Goal: Information Seeking & Learning: Learn about a topic

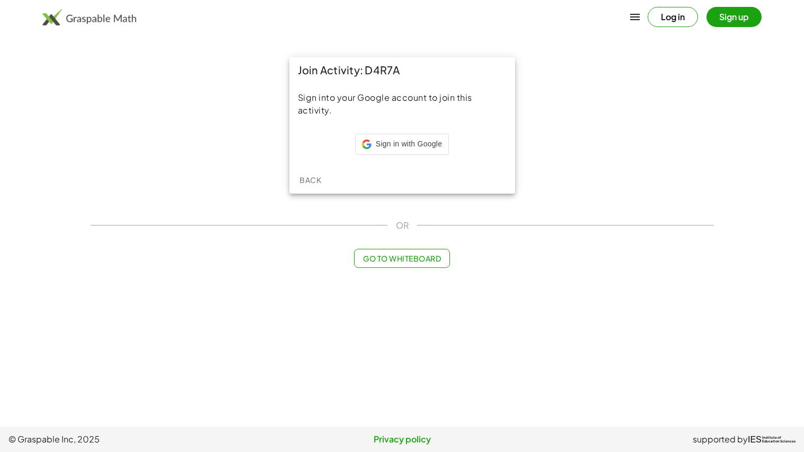
click at [237, 134] on div "Join Activity: D4R7A Sign into your Google account to join this activity. Sign …" at bounding box center [402, 125] width 636 height 149
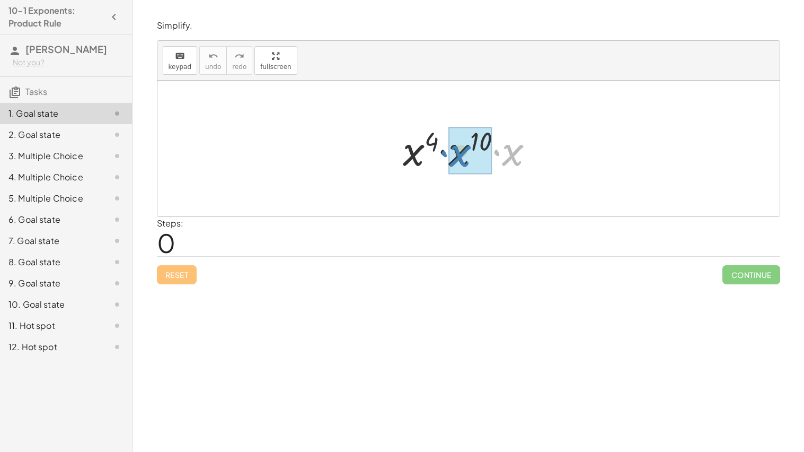
drag, startPoint x: 515, startPoint y: 154, endPoint x: 466, endPoint y: 156, distance: 49.3
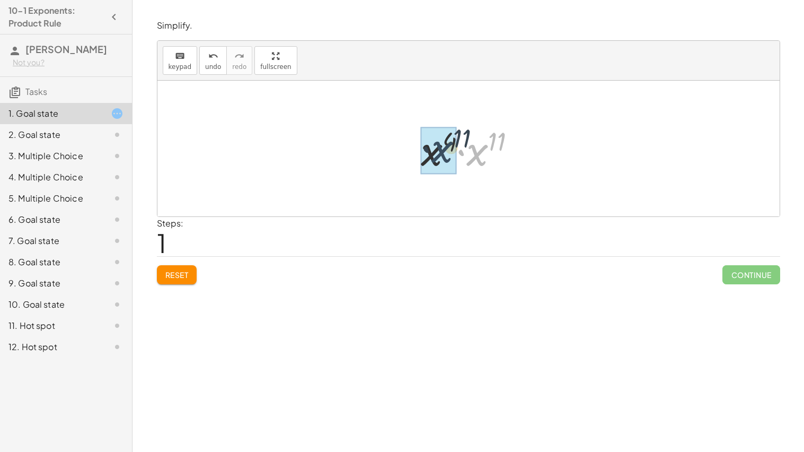
drag, startPoint x: 481, startPoint y: 164, endPoint x: 438, endPoint y: 160, distance: 43.7
drag, startPoint x: 497, startPoint y: 144, endPoint x: 461, endPoint y: 140, distance: 36.8
click at [461, 140] on div at bounding box center [472, 148] width 107 height 52
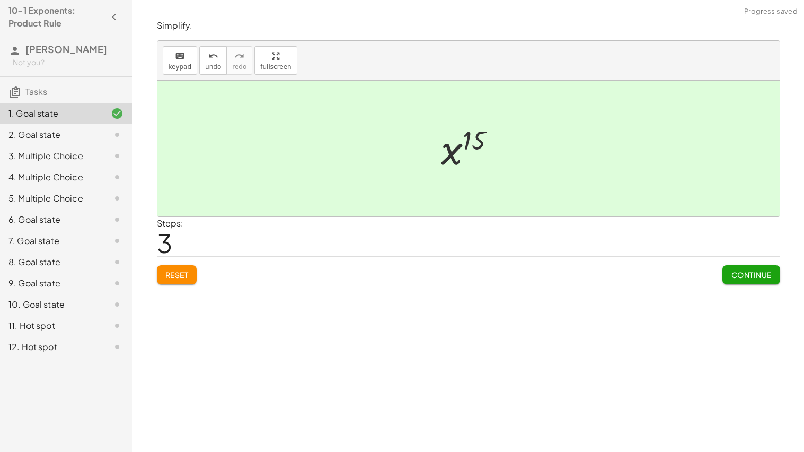
click at [727, 274] on button "Continue" at bounding box center [751, 274] width 57 height 19
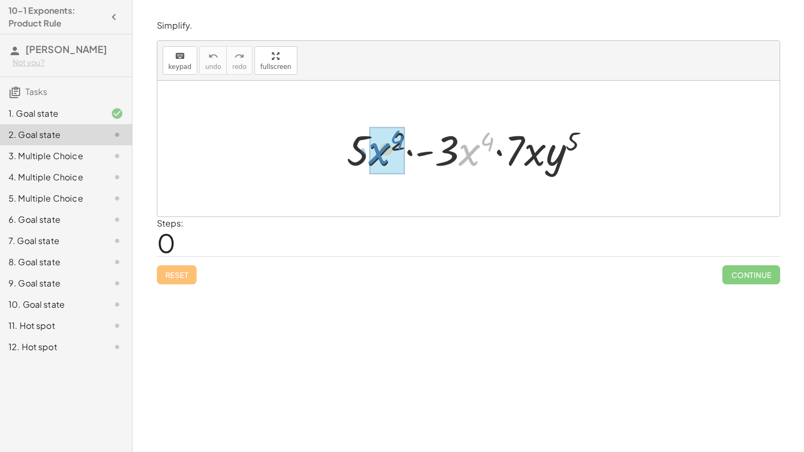
drag, startPoint x: 472, startPoint y: 154, endPoint x: 383, endPoint y: 153, distance: 89.6
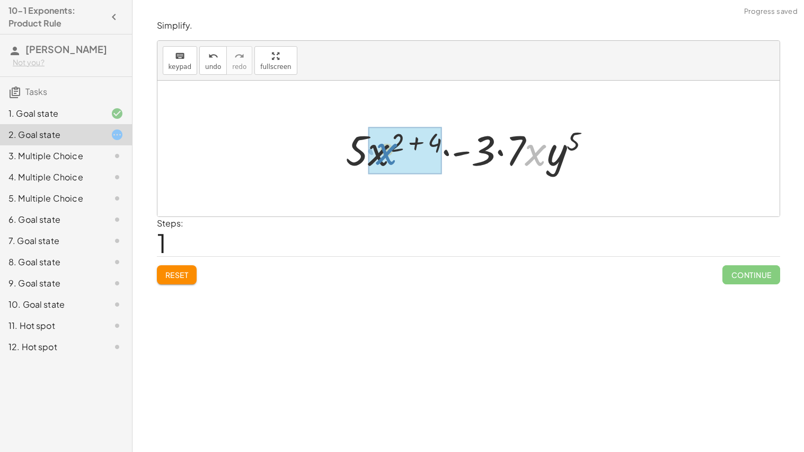
drag, startPoint x: 535, startPoint y: 160, endPoint x: 384, endPoint y: 160, distance: 150.6
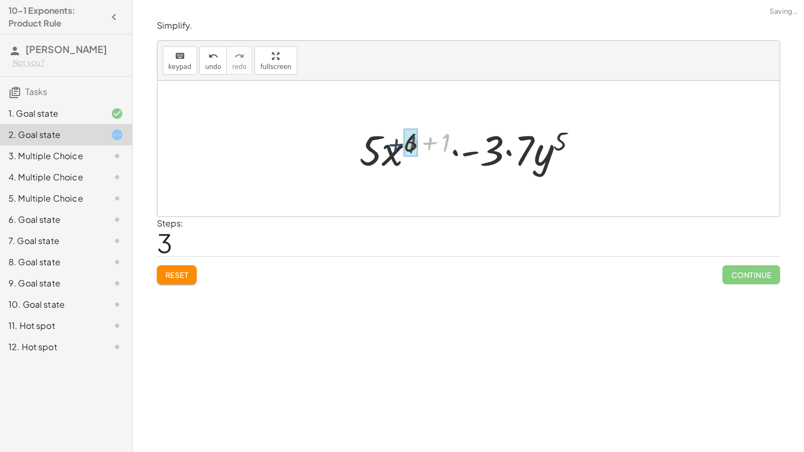
drag, startPoint x: 442, startPoint y: 137, endPoint x: 407, endPoint y: 139, distance: 35.0
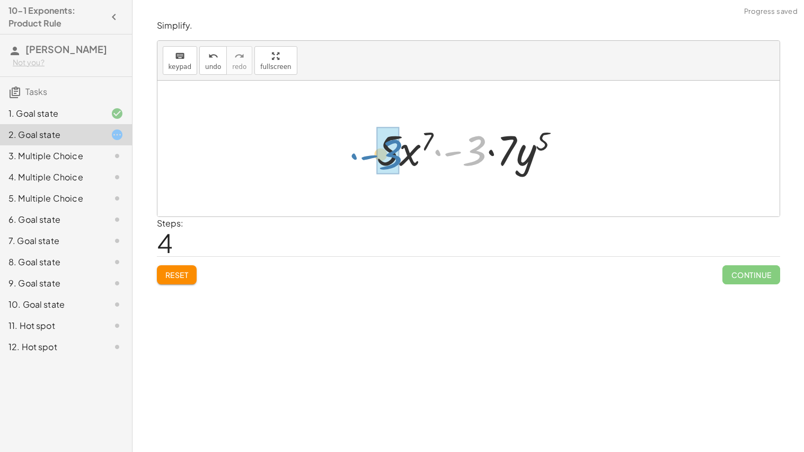
drag, startPoint x: 477, startPoint y: 158, endPoint x: 392, endPoint y: 162, distance: 84.9
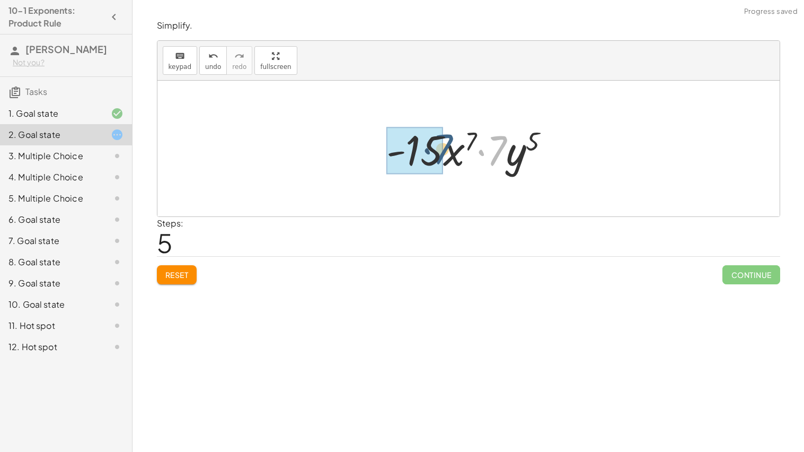
drag, startPoint x: 499, startPoint y: 158, endPoint x: 438, endPoint y: 156, distance: 61.0
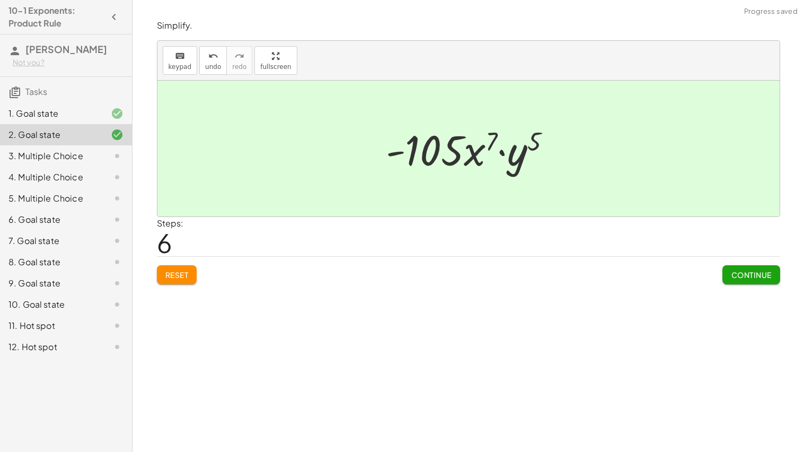
click at [724, 280] on button "Continue" at bounding box center [751, 274] width 57 height 19
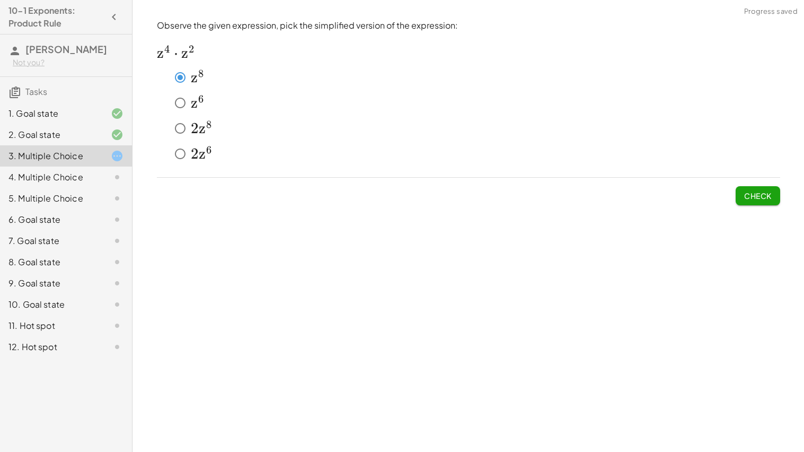
click at [772, 196] on button "Check" at bounding box center [758, 195] width 45 height 19
click at [751, 192] on span "Check" at bounding box center [758, 196] width 28 height 10
click at [769, 197] on span "Check" at bounding box center [758, 196] width 28 height 10
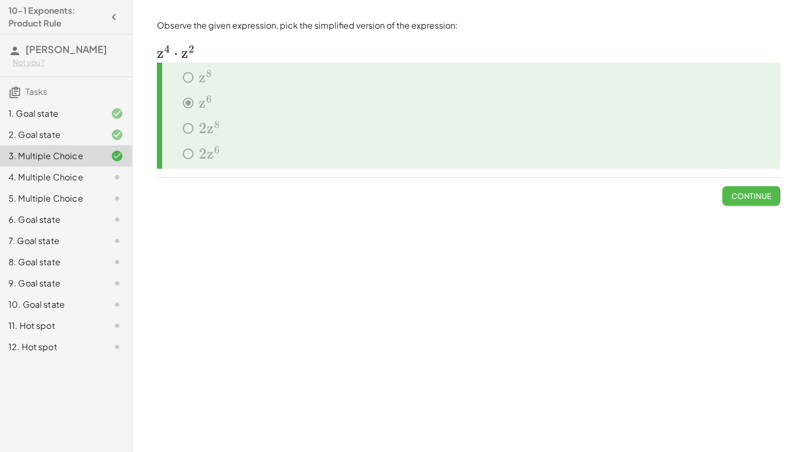
click at [769, 197] on span "Continue" at bounding box center [751, 196] width 40 height 10
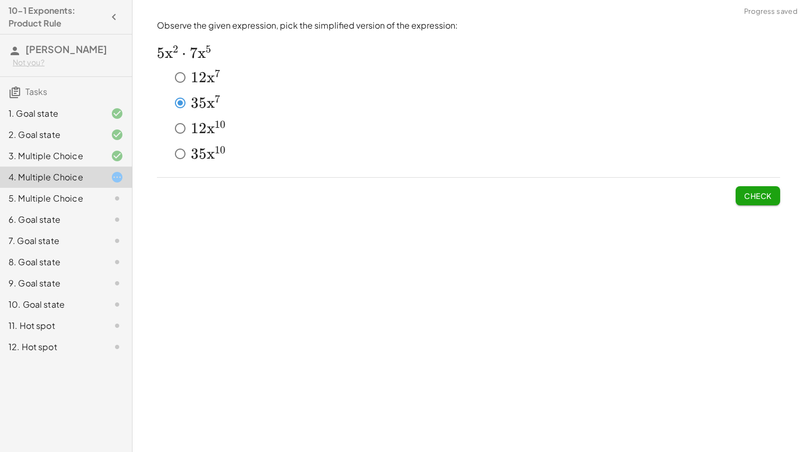
click at [745, 195] on span "Check" at bounding box center [758, 196] width 28 height 10
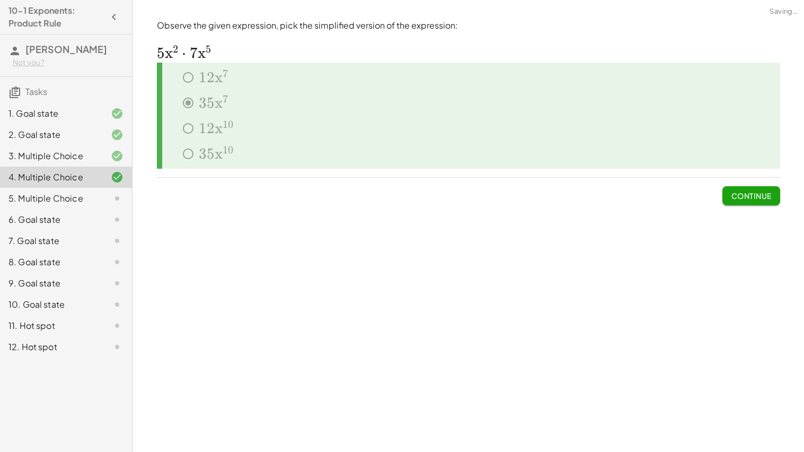
click at [752, 196] on span "Continue" at bounding box center [751, 196] width 40 height 10
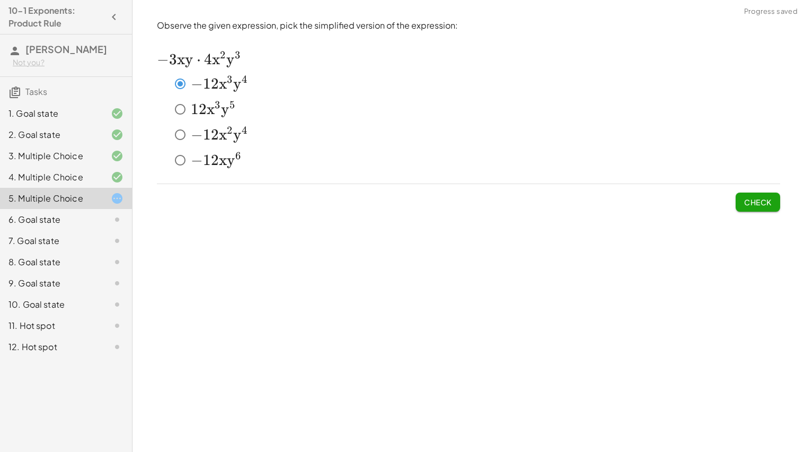
click at [764, 204] on span "Check" at bounding box center [758, 202] width 28 height 10
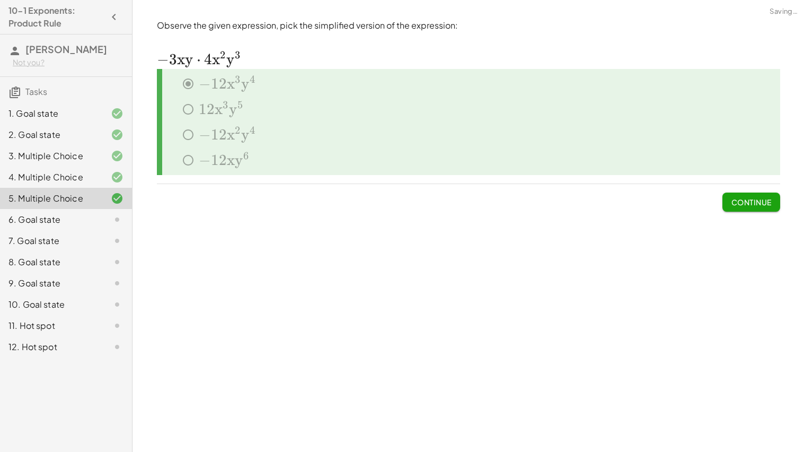
click at [764, 205] on span "Continue" at bounding box center [751, 202] width 40 height 10
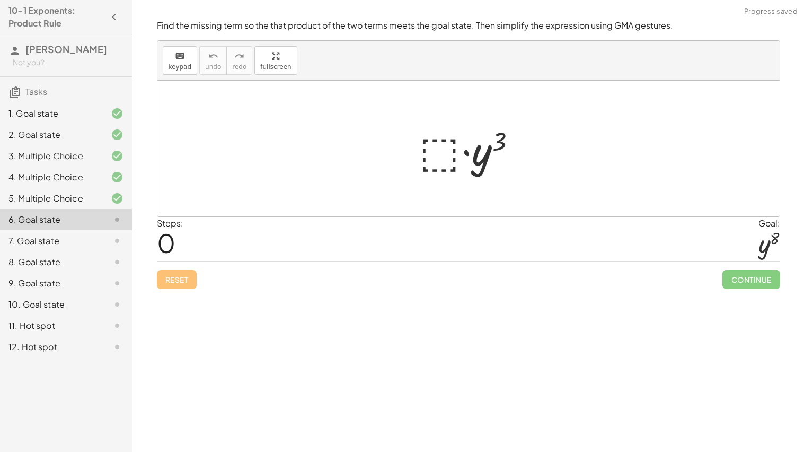
click at [478, 161] on div at bounding box center [473, 148] width 116 height 55
click at [444, 151] on div at bounding box center [473, 148] width 116 height 55
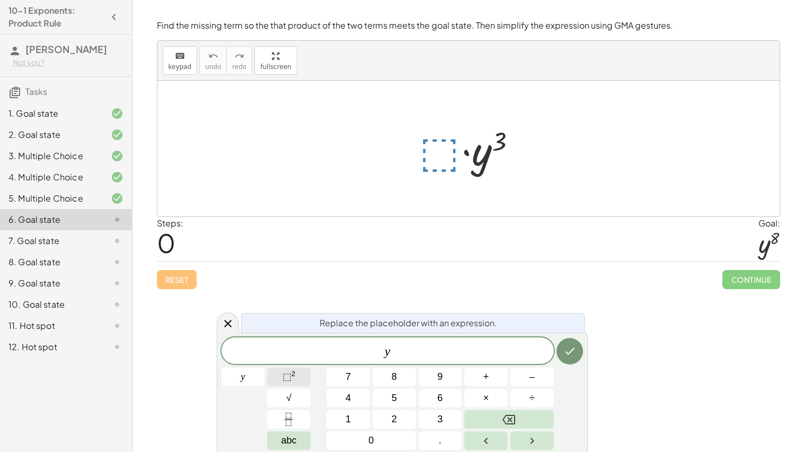
click at [294, 375] on sup "2" at bounding box center [294, 373] width 4 height 8
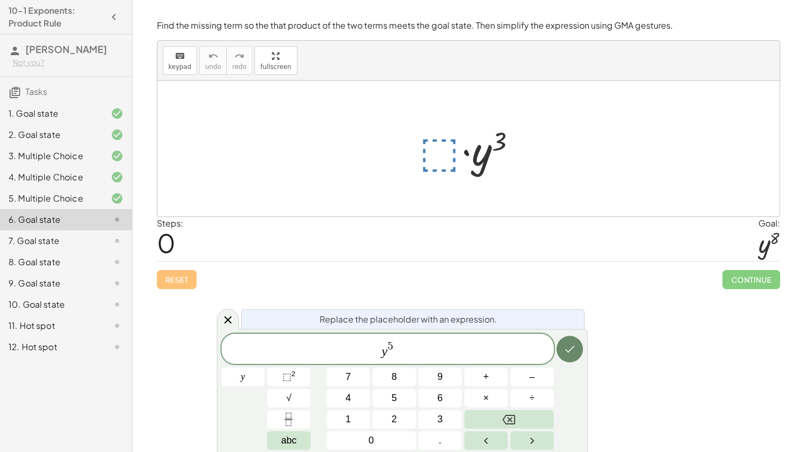
click at [569, 347] on icon "Done" at bounding box center [570, 348] width 13 height 13
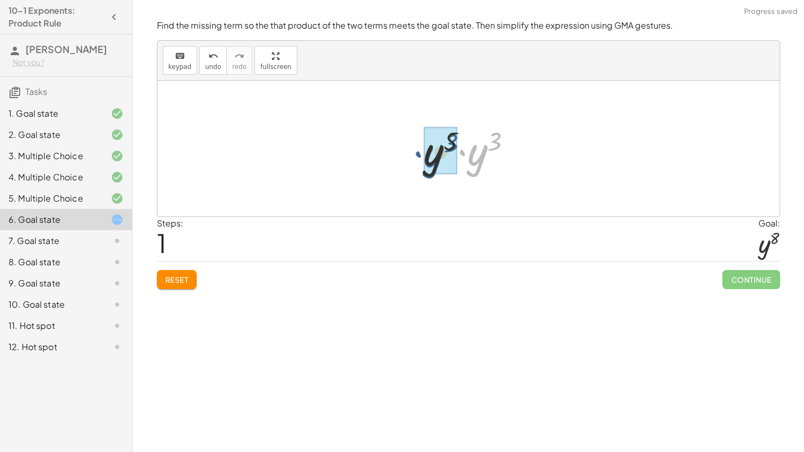
drag, startPoint x: 481, startPoint y: 162, endPoint x: 436, endPoint y: 164, distance: 44.6
drag, startPoint x: 493, startPoint y: 139, endPoint x: 461, endPoint y: 138, distance: 31.8
click at [461, 138] on div at bounding box center [472, 148] width 101 height 52
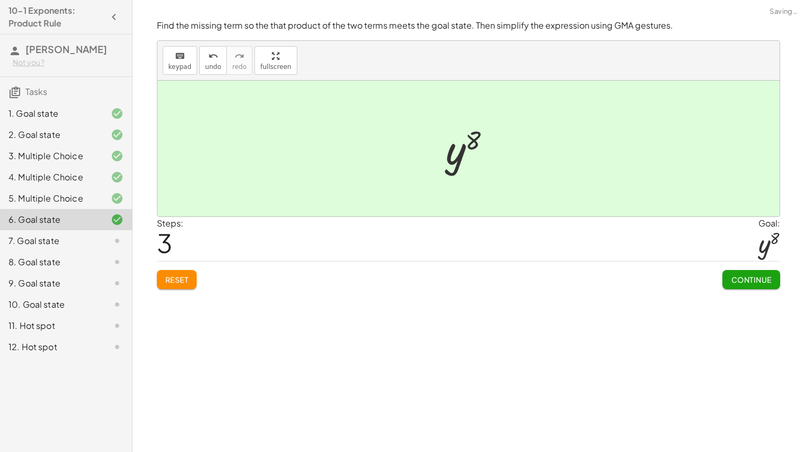
click at [755, 287] on button "Continue" at bounding box center [751, 279] width 57 height 19
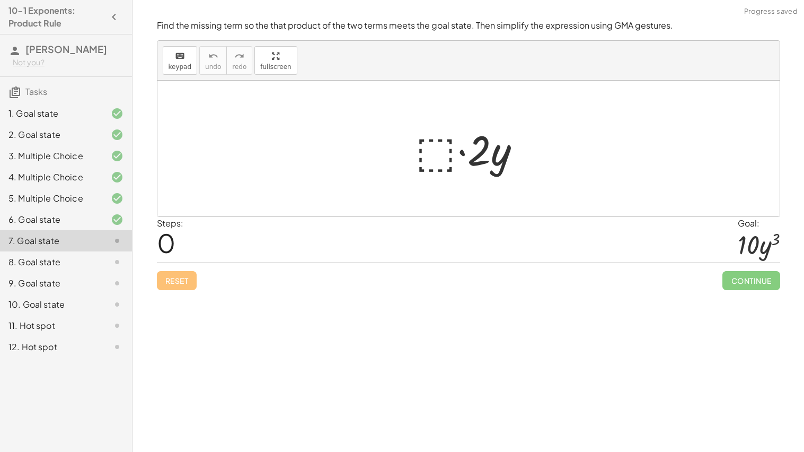
click at [436, 144] on div at bounding box center [472, 148] width 125 height 55
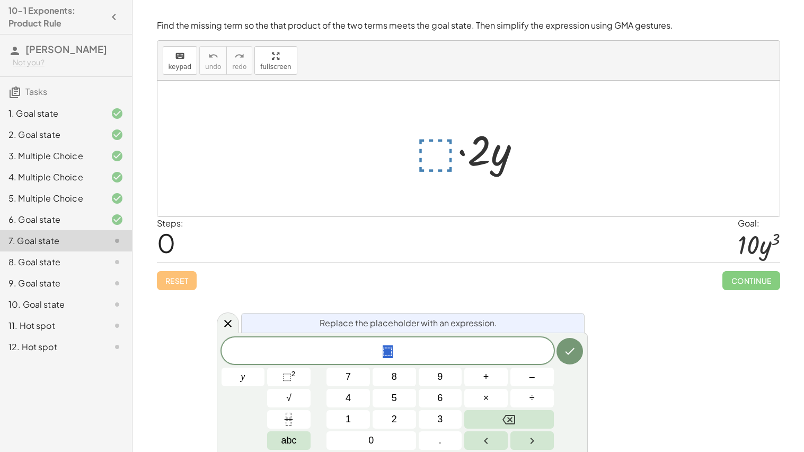
click at [394, 354] on span "⬚" at bounding box center [388, 351] width 332 height 15
click at [385, 402] on button "5" at bounding box center [394, 398] width 43 height 19
click at [289, 374] on span "⬚" at bounding box center [287, 376] width 9 height 11
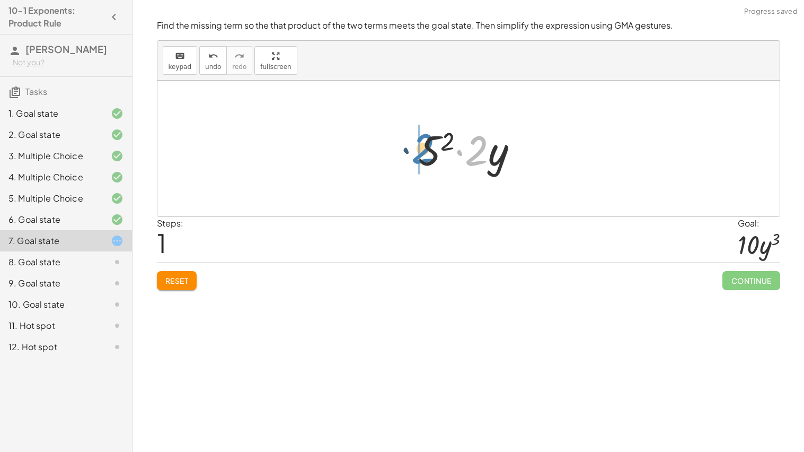
drag, startPoint x: 476, startPoint y: 164, endPoint x: 422, endPoint y: 162, distance: 53.6
click at [422, 162] on div at bounding box center [472, 148] width 119 height 55
drag, startPoint x: 512, startPoint y: 154, endPoint x: 473, endPoint y: 153, distance: 38.7
click at [473, 153] on div at bounding box center [472, 148] width 129 height 55
drag, startPoint x: 491, startPoint y: 152, endPoint x: 439, endPoint y: 150, distance: 51.5
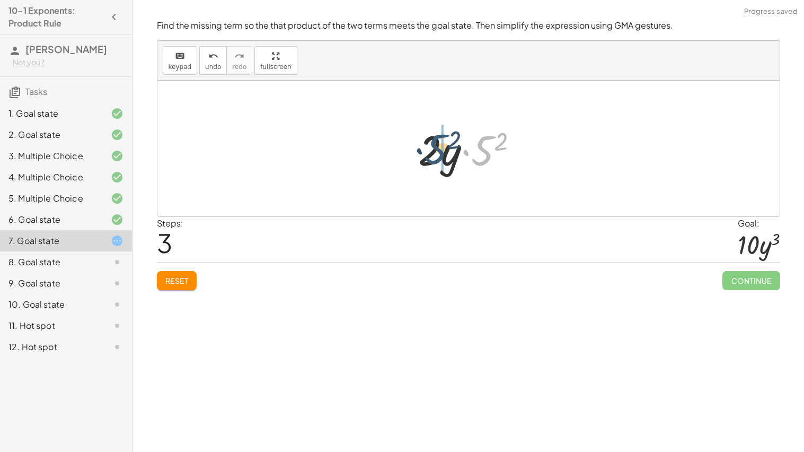
click at [439, 150] on div at bounding box center [472, 148] width 119 height 55
drag, startPoint x: 500, startPoint y: 160, endPoint x: 464, endPoint y: 148, distance: 38.4
click at [464, 148] on div at bounding box center [472, 148] width 129 height 55
click at [177, 282] on span "Reset" at bounding box center [176, 281] width 23 height 10
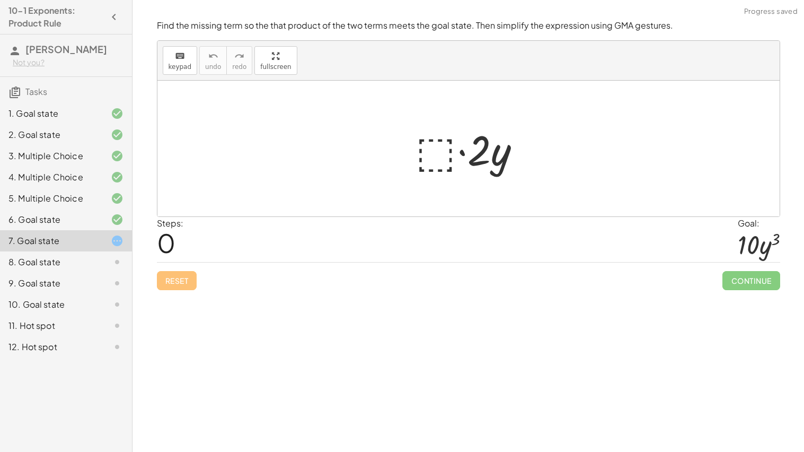
click at [443, 152] on div at bounding box center [472, 148] width 125 height 55
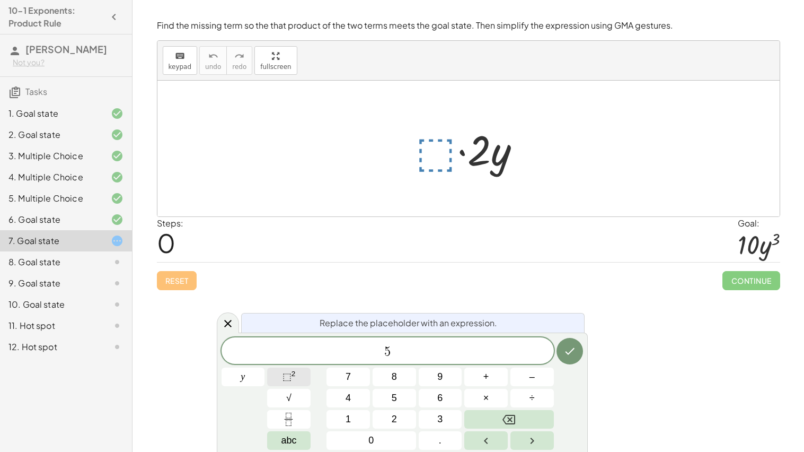
click at [286, 373] on span "⬚" at bounding box center [287, 376] width 9 height 11
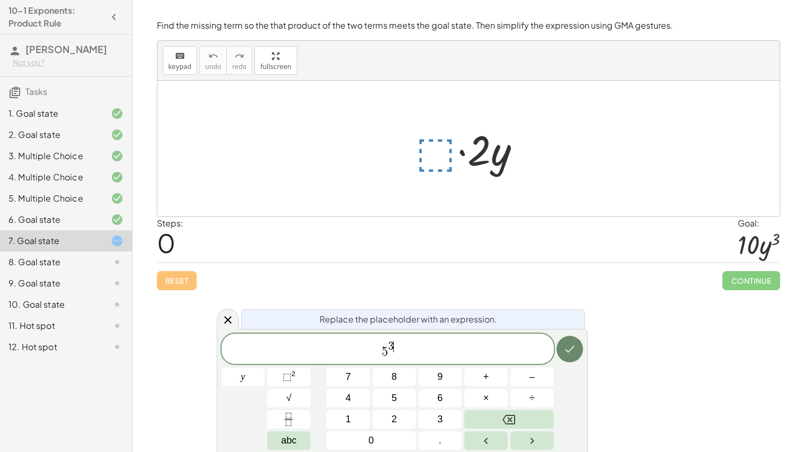
click at [567, 344] on icon "Done" at bounding box center [570, 348] width 13 height 13
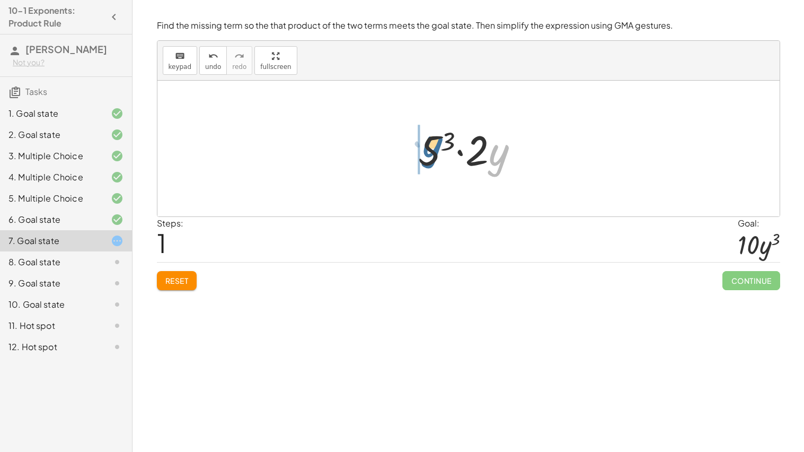
drag, startPoint x: 490, startPoint y: 164, endPoint x: 422, endPoint y: 156, distance: 68.4
click at [422, 156] on div at bounding box center [473, 148] width 120 height 55
drag, startPoint x: 418, startPoint y: 162, endPoint x: 472, endPoint y: 140, distance: 58.5
click at [472, 140] on div at bounding box center [473, 148] width 130 height 55
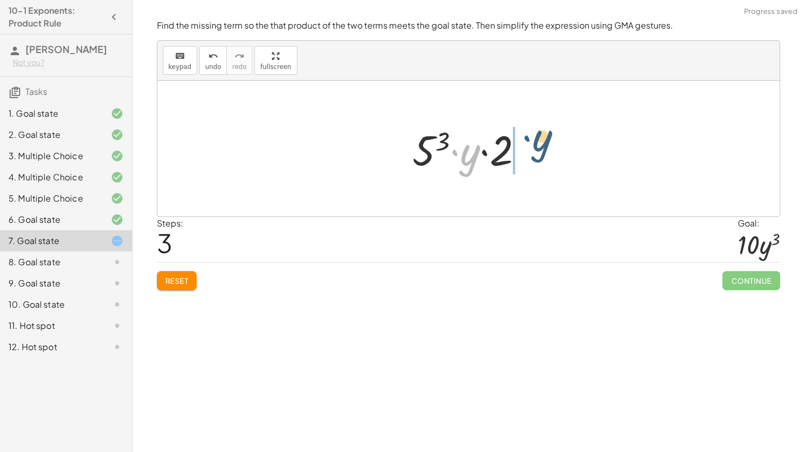
drag, startPoint x: 463, startPoint y: 167, endPoint x: 536, endPoint y: 153, distance: 74.0
click at [536, 153] on div at bounding box center [473, 148] width 130 height 55
click at [500, 154] on div at bounding box center [473, 148] width 120 height 55
drag, startPoint x: 480, startPoint y: 152, endPoint x: 434, endPoint y: 153, distance: 46.1
click at [434, 153] on div at bounding box center [473, 148] width 120 height 55
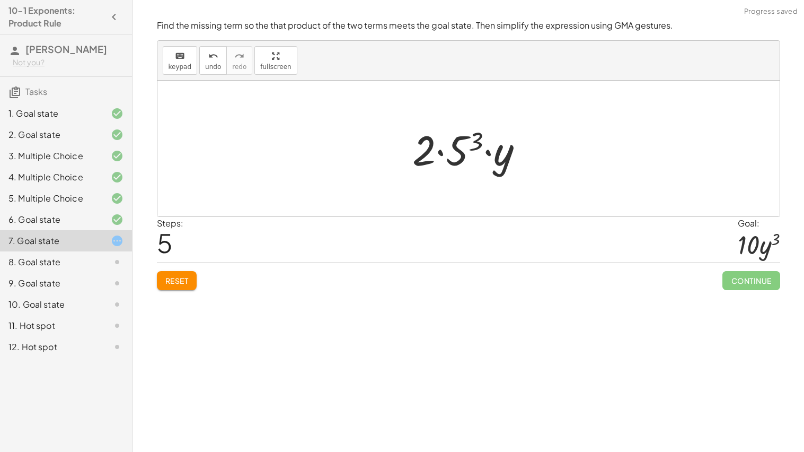
click at [510, 163] on div at bounding box center [473, 148] width 130 height 55
click at [186, 275] on button "Reset" at bounding box center [177, 280] width 40 height 19
click at [440, 146] on div at bounding box center [472, 148] width 125 height 55
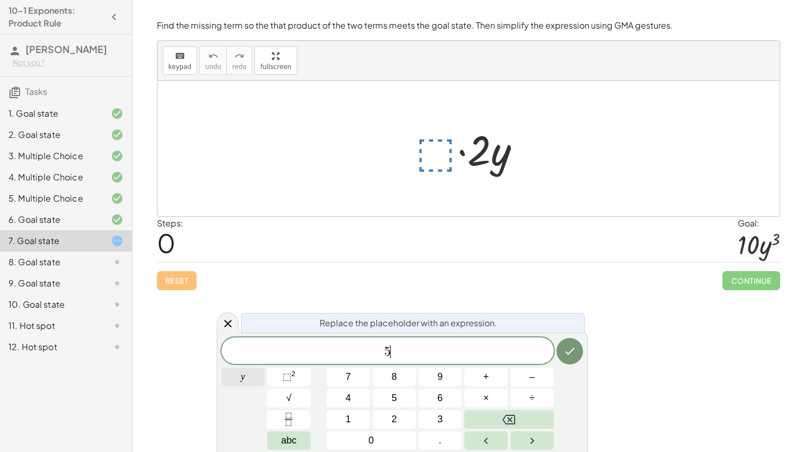
click at [252, 377] on button "y" at bounding box center [243, 376] width 43 height 19
click at [275, 371] on button "⬚ 2" at bounding box center [288, 376] width 43 height 19
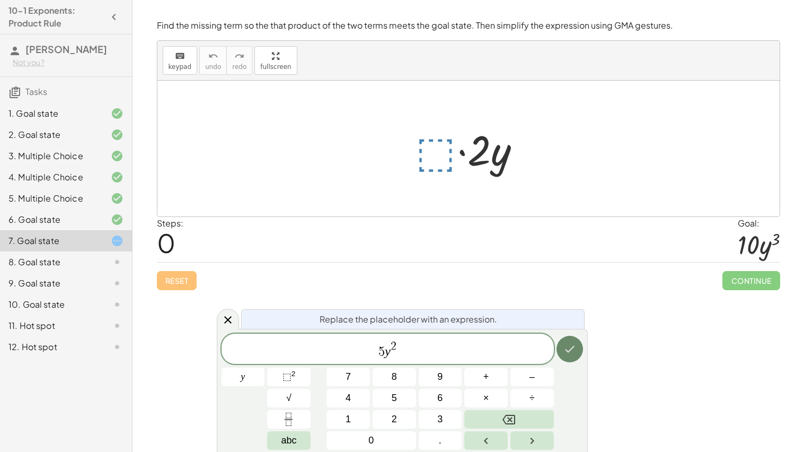
click at [570, 360] on button "Done" at bounding box center [570, 349] width 27 height 27
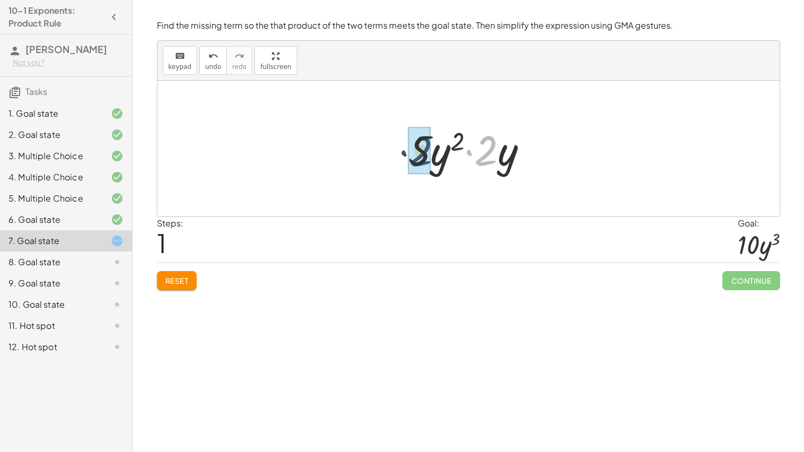
drag, startPoint x: 490, startPoint y: 148, endPoint x: 419, endPoint y: 149, distance: 71.0
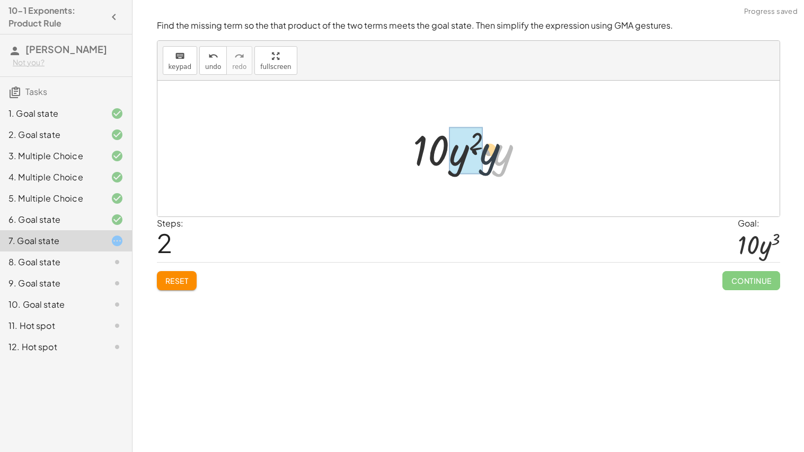
drag, startPoint x: 500, startPoint y: 158, endPoint x: 466, endPoint y: 156, distance: 34.0
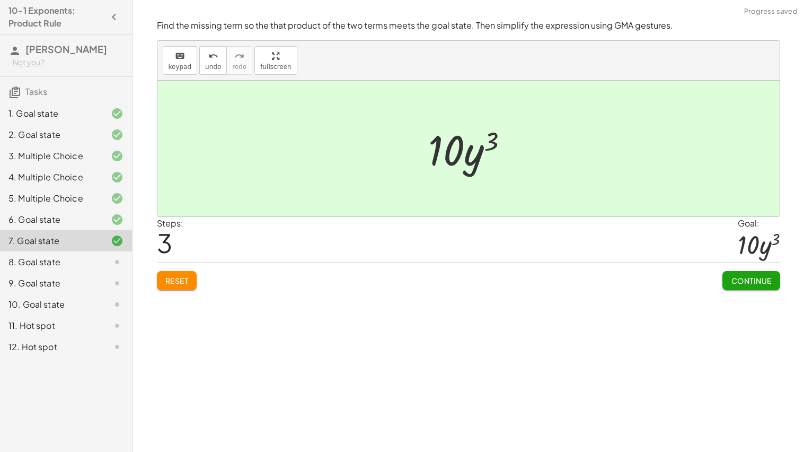
click at [728, 283] on button "Continue" at bounding box center [751, 280] width 57 height 19
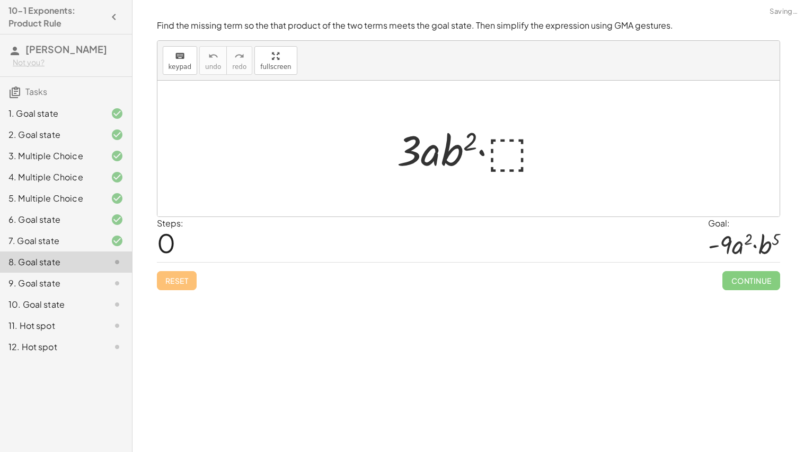
click at [517, 155] on div at bounding box center [473, 148] width 162 height 55
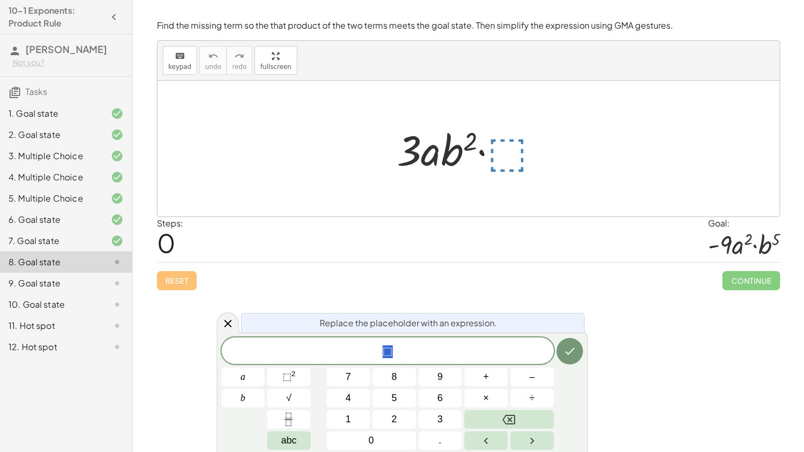
click at [425, 361] on div "⬚" at bounding box center [388, 350] width 332 height 27
click at [235, 377] on button "a" at bounding box center [243, 376] width 43 height 19
click at [289, 378] on span "⬚" at bounding box center [287, 376] width 9 height 11
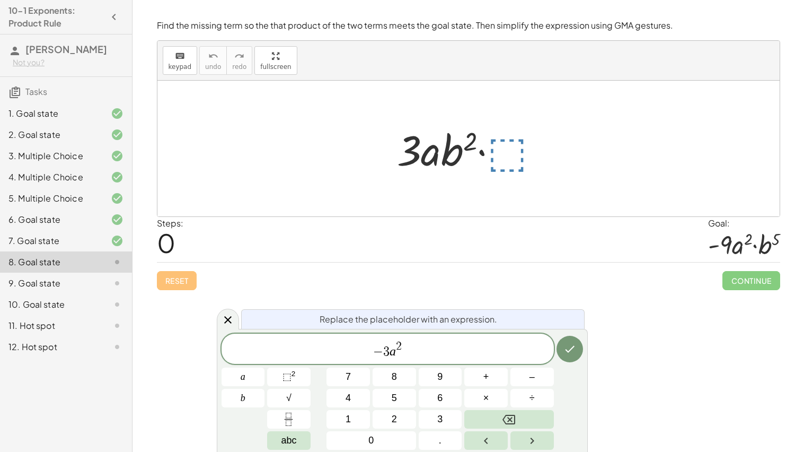
click at [429, 355] on span "− 3 a 2 ​" at bounding box center [388, 349] width 332 height 19
click at [288, 381] on span "⬚" at bounding box center [287, 376] width 9 height 11
click at [574, 344] on icon "Done" at bounding box center [570, 348] width 13 height 13
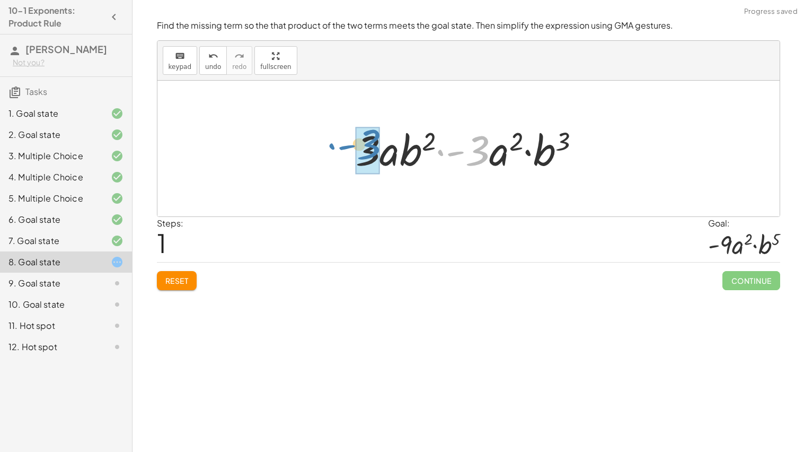
drag, startPoint x: 483, startPoint y: 153, endPoint x: 374, endPoint y: 146, distance: 108.9
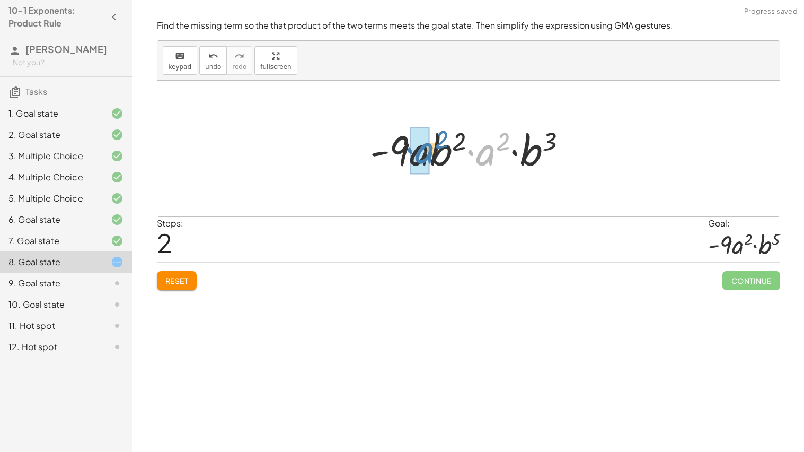
drag, startPoint x: 482, startPoint y: 155, endPoint x: 417, endPoint y: 153, distance: 64.7
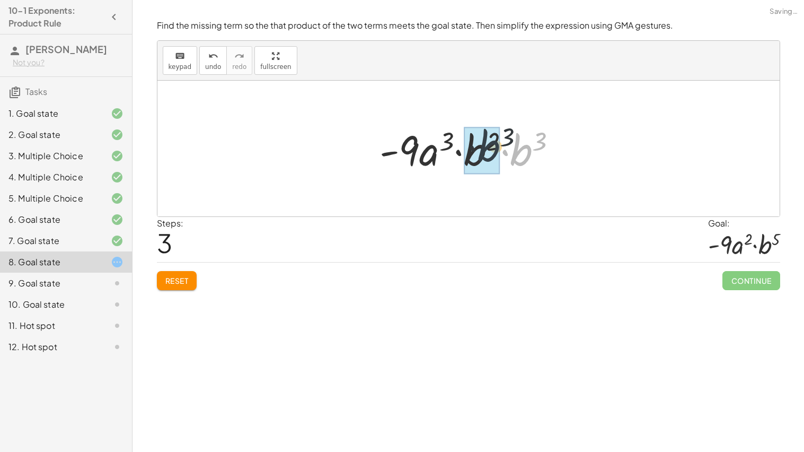
drag, startPoint x: 518, startPoint y: 151, endPoint x: 480, endPoint y: 146, distance: 37.9
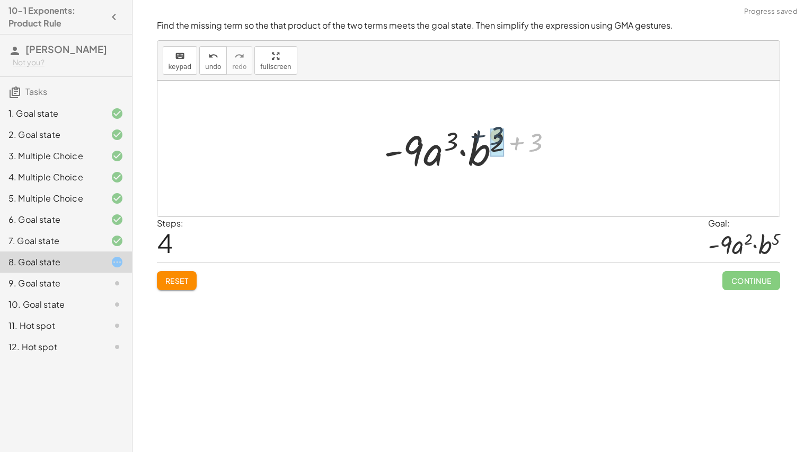
drag, startPoint x: 539, startPoint y: 145, endPoint x: 497, endPoint y: 138, distance: 41.9
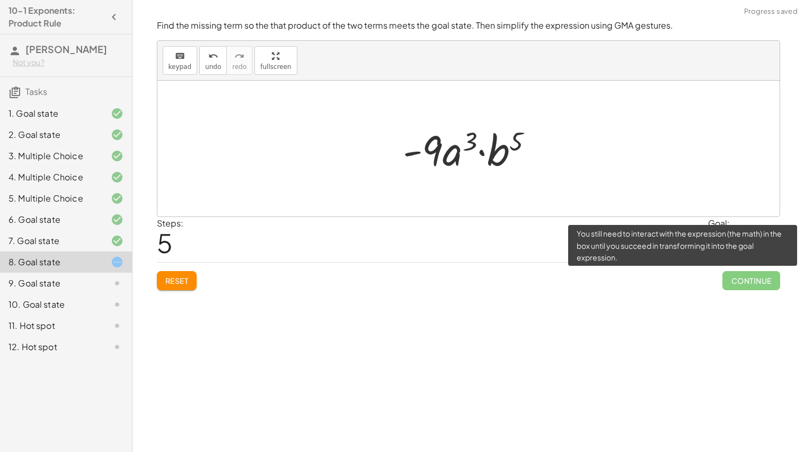
click at [774, 285] on span "Continue" at bounding box center [751, 280] width 57 height 19
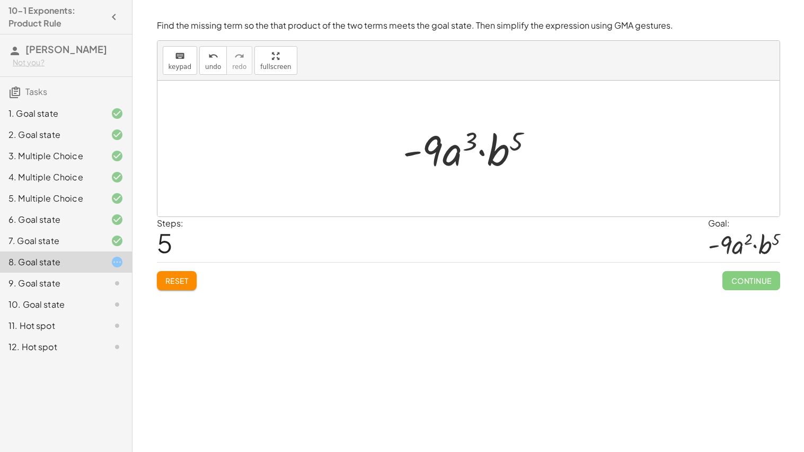
click at [475, 146] on div at bounding box center [472, 148] width 149 height 55
click at [470, 143] on div at bounding box center [472, 148] width 149 height 55
click at [165, 283] on span "Reset" at bounding box center [176, 281] width 23 height 10
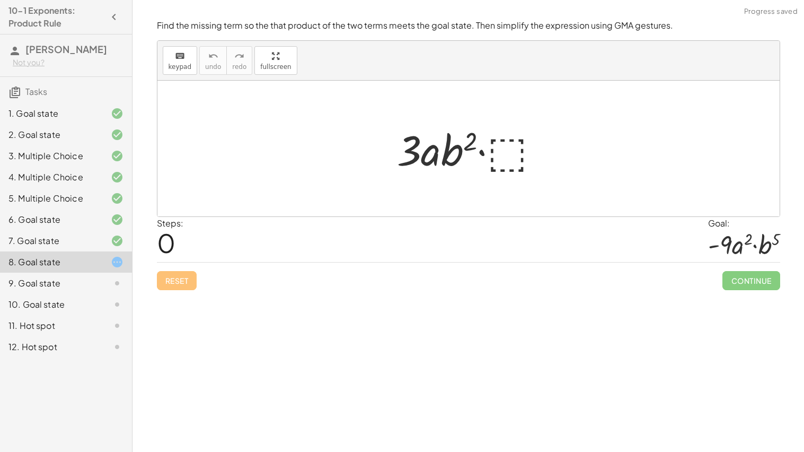
click at [517, 156] on div at bounding box center [473, 148] width 162 height 55
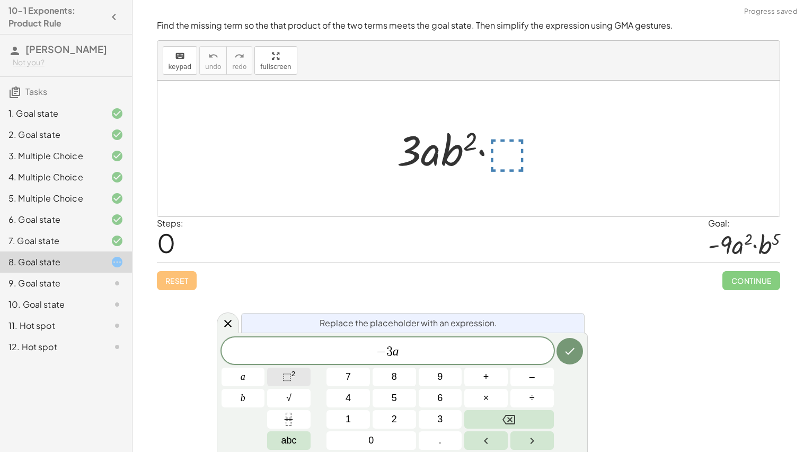
click at [295, 376] on span "⬚ 2" at bounding box center [289, 376] width 13 height 14
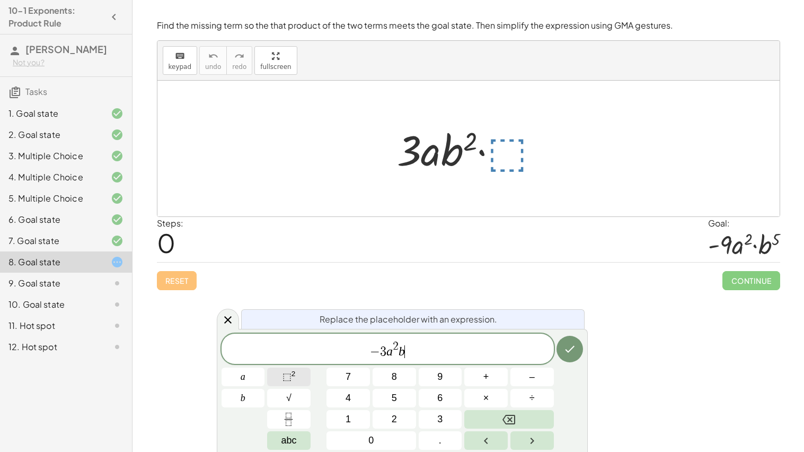
click at [290, 373] on span "⬚" at bounding box center [287, 376] width 9 height 11
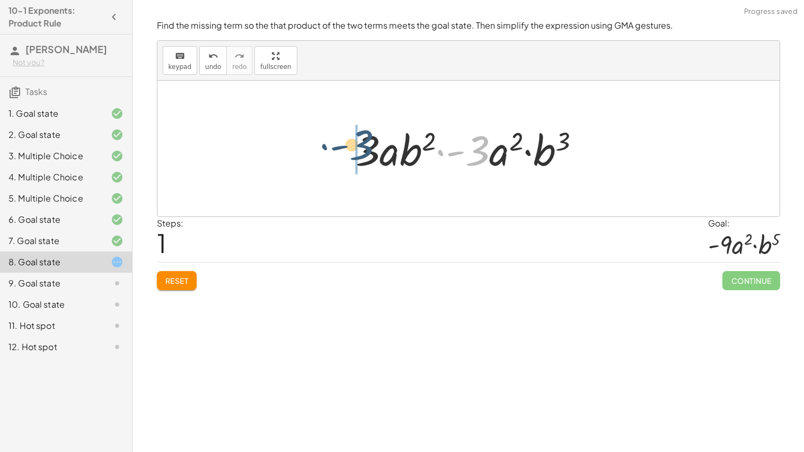
drag, startPoint x: 482, startPoint y: 155, endPoint x: 362, endPoint y: 150, distance: 119.9
click at [362, 150] on div at bounding box center [472, 148] width 244 height 55
click at [362, 150] on div at bounding box center [473, 148] width 254 height 55
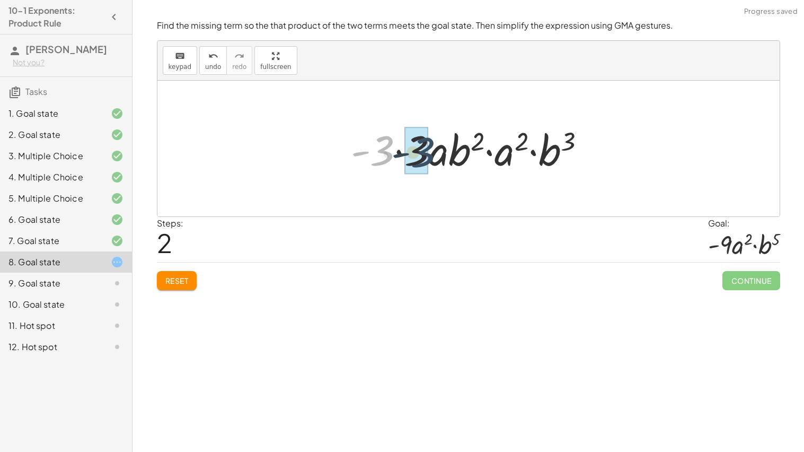
drag, startPoint x: 381, startPoint y: 149, endPoint x: 422, endPoint y: 151, distance: 41.4
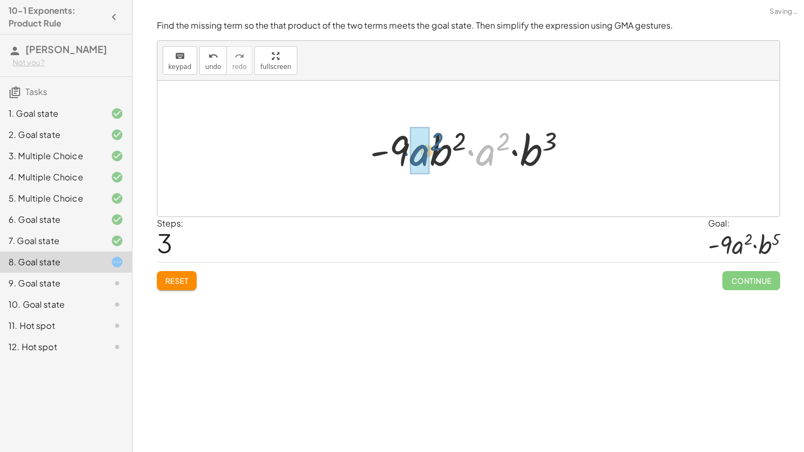
drag, startPoint x: 489, startPoint y: 158, endPoint x: 421, endPoint y: 159, distance: 68.4
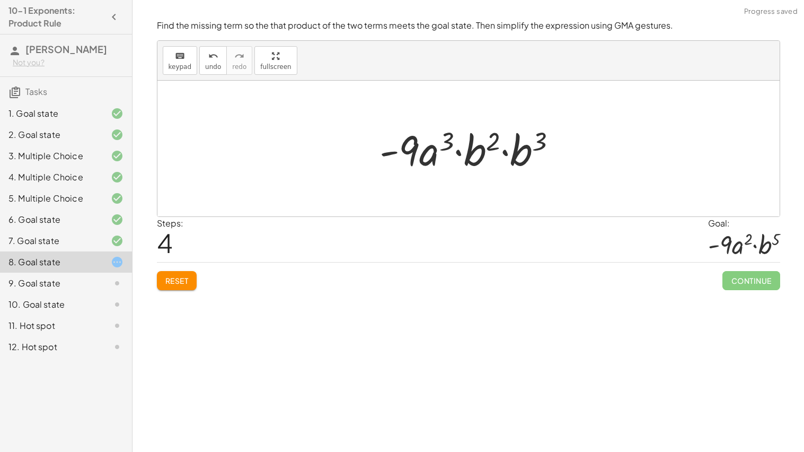
click at [190, 280] on button "Reset" at bounding box center [177, 280] width 40 height 19
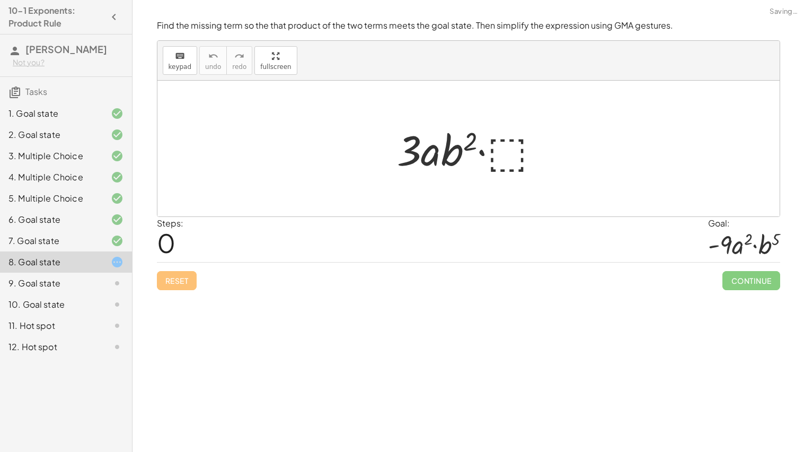
click at [508, 153] on div at bounding box center [473, 148] width 162 height 55
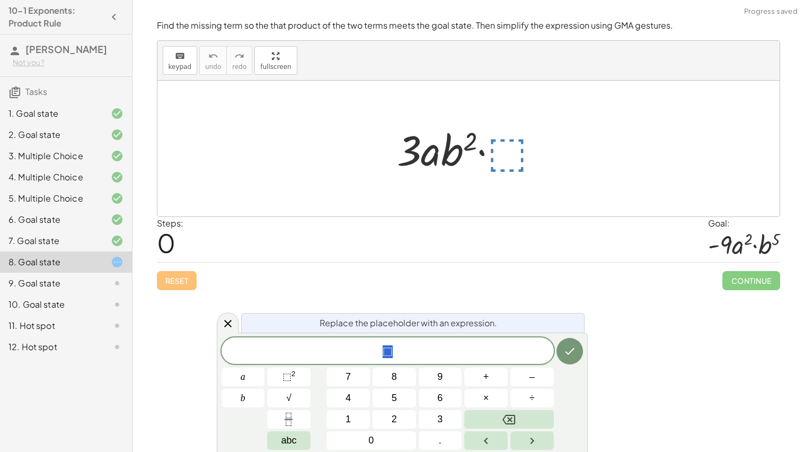
click at [514, 355] on span "⬚" at bounding box center [388, 351] width 332 height 15
click at [242, 373] on span "a" at bounding box center [243, 376] width 5 height 14
click at [294, 372] on sup "2" at bounding box center [294, 373] width 4 height 8
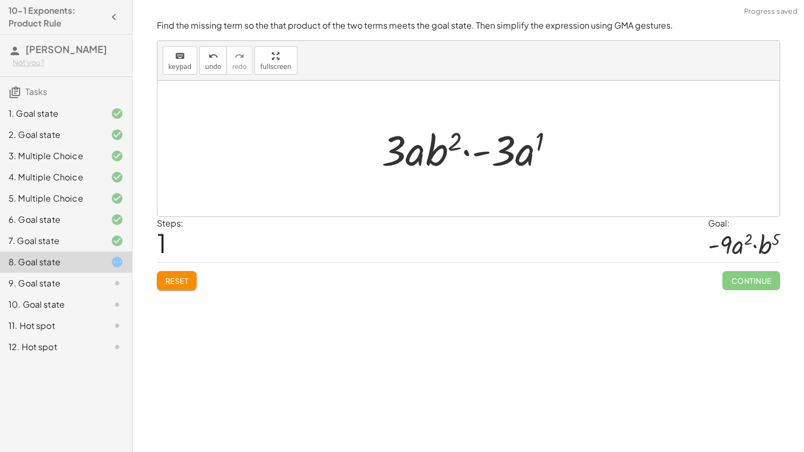
click at [171, 286] on button "Reset" at bounding box center [177, 280] width 40 height 19
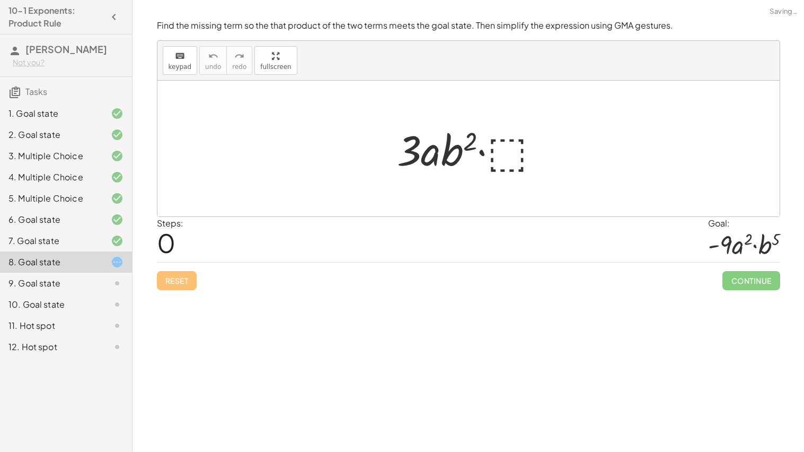
click at [520, 154] on div at bounding box center [473, 148] width 162 height 55
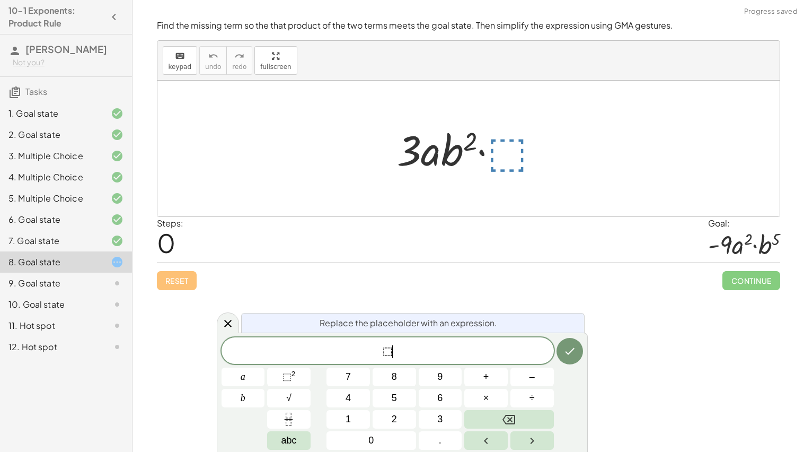
click at [499, 348] on span "⬚ ​" at bounding box center [388, 351] width 332 height 15
click at [255, 372] on button "a" at bounding box center [243, 376] width 43 height 19
click at [291, 372] on span "⬚" at bounding box center [287, 376] width 9 height 11
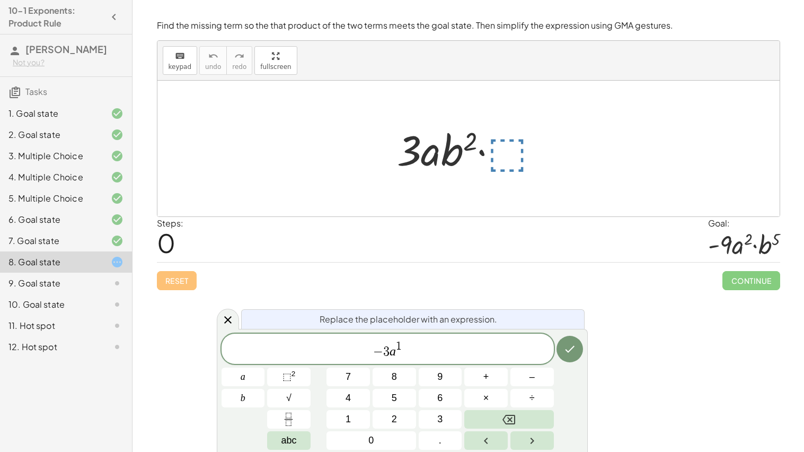
click at [416, 355] on span "− 3 a 1 ​" at bounding box center [388, 349] width 332 height 19
click at [290, 383] on span "⬚ 2" at bounding box center [289, 376] width 13 height 14
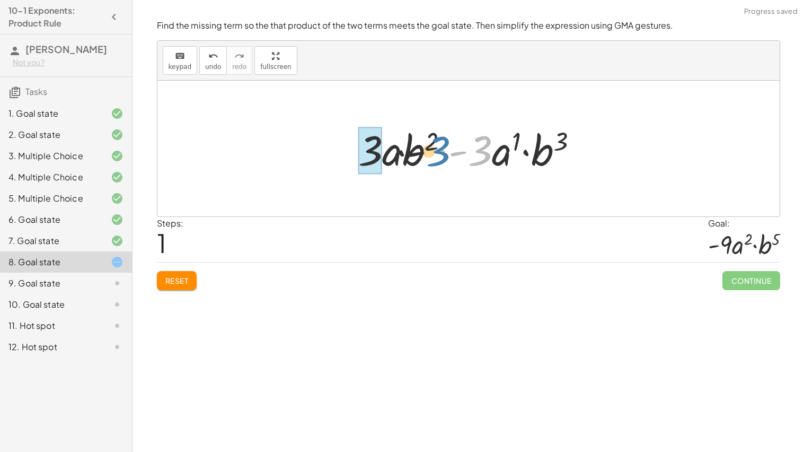
drag, startPoint x: 481, startPoint y: 142, endPoint x: 369, endPoint y: 147, distance: 111.5
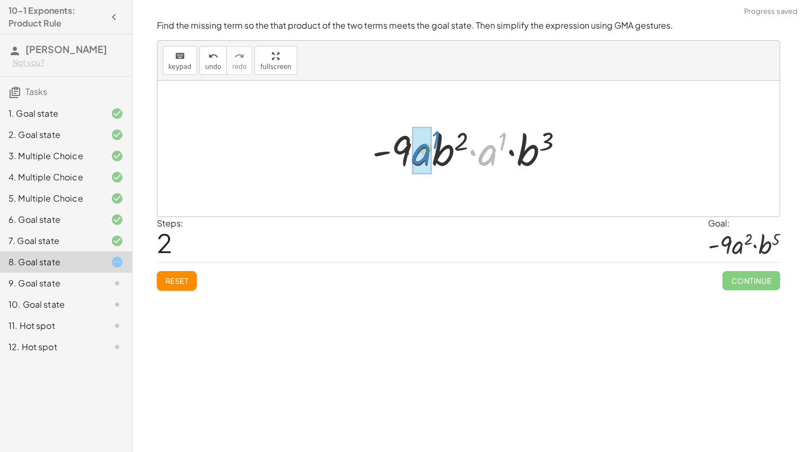
drag, startPoint x: 486, startPoint y: 159, endPoint x: 419, endPoint y: 156, distance: 66.8
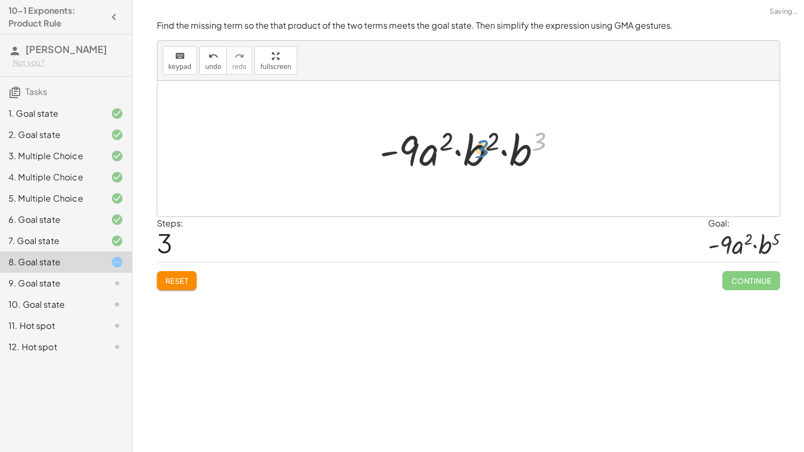
drag, startPoint x: 533, startPoint y: 152, endPoint x: 476, endPoint y: 159, distance: 58.3
click at [476, 159] on div at bounding box center [472, 148] width 196 height 55
drag, startPoint x: 517, startPoint y: 160, endPoint x: 483, endPoint y: 161, distance: 34.5
drag, startPoint x: 536, startPoint y: 147, endPoint x: 503, endPoint y: 145, distance: 33.4
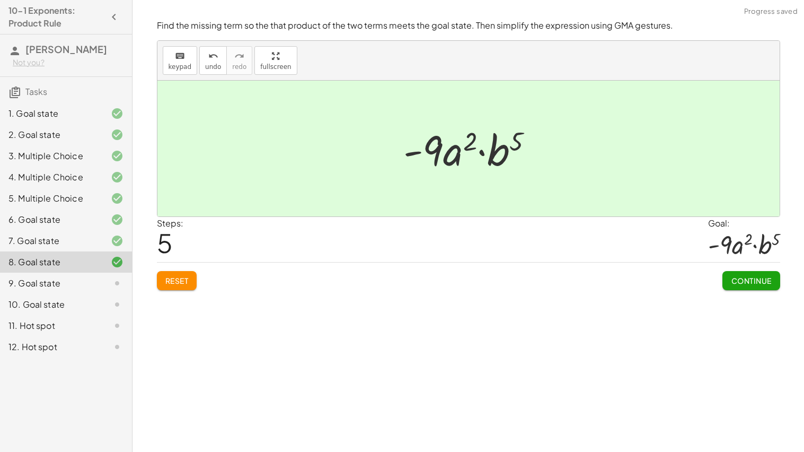
click at [745, 279] on span "Continue" at bounding box center [751, 281] width 40 height 10
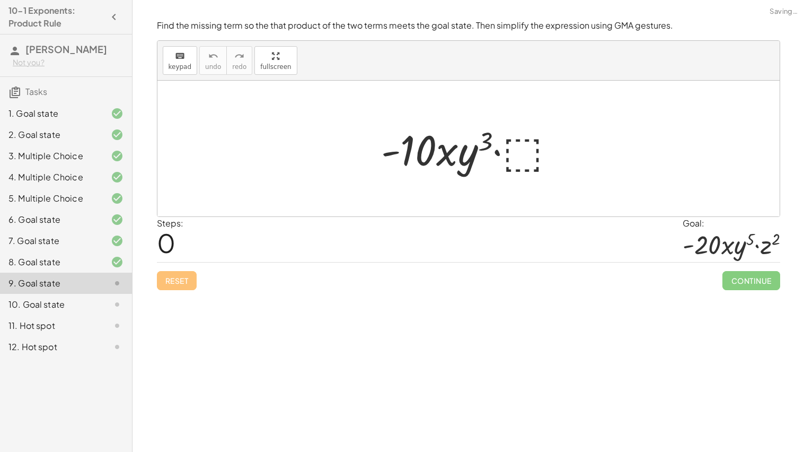
click at [524, 151] on div at bounding box center [472, 148] width 193 height 55
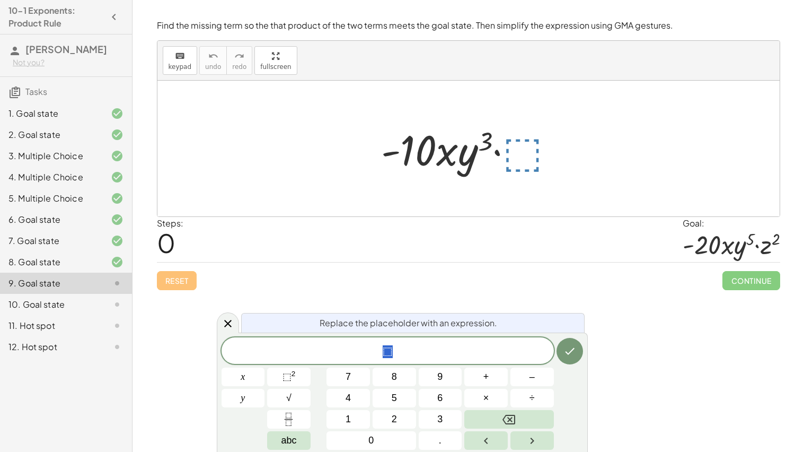
click at [418, 349] on span "⬚" at bounding box center [388, 351] width 332 height 15
click at [289, 376] on span "⬚" at bounding box center [287, 376] width 9 height 11
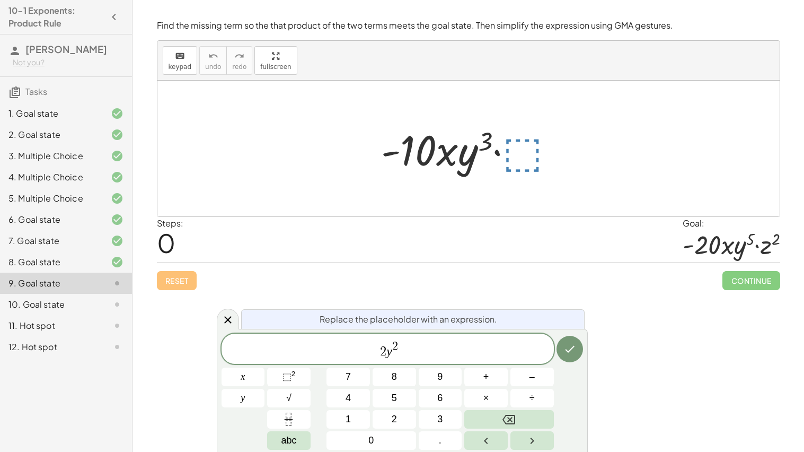
click at [419, 356] on span "2 y 2 ​" at bounding box center [388, 349] width 332 height 19
click at [496, 398] on button "×" at bounding box center [485, 398] width 43 height 19
click at [300, 377] on button "⬚ 2" at bounding box center [288, 376] width 43 height 19
click at [574, 357] on button "Done" at bounding box center [570, 349] width 27 height 27
click at [568, 348] on icon "Done" at bounding box center [570, 348] width 13 height 13
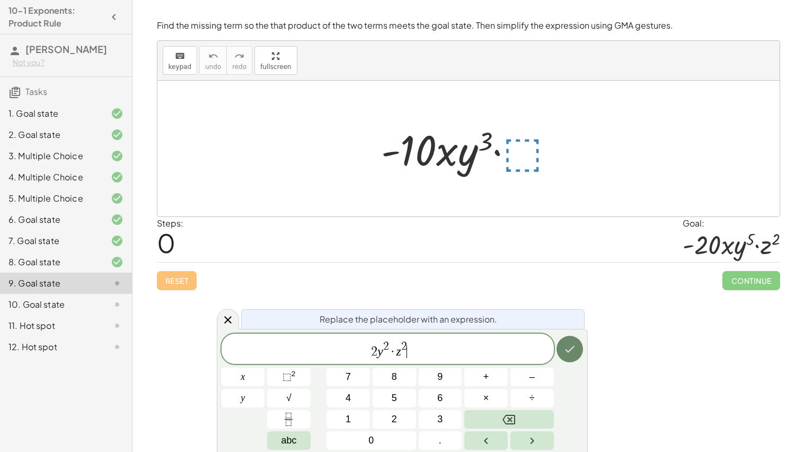
click at [567, 342] on icon "Done" at bounding box center [570, 348] width 13 height 13
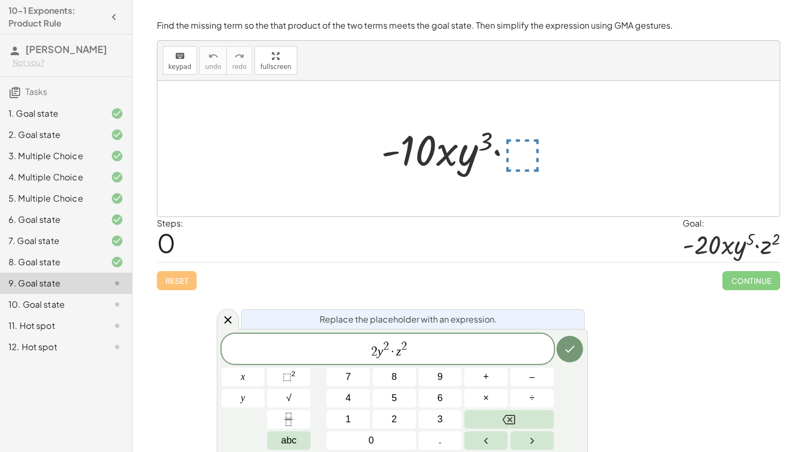
click at [462, 348] on span "2 y 2 · z 2 ​" at bounding box center [388, 349] width 332 height 19
click at [564, 347] on icon "Done" at bounding box center [570, 348] width 13 height 13
click at [569, 351] on icon "Done" at bounding box center [570, 349] width 10 height 7
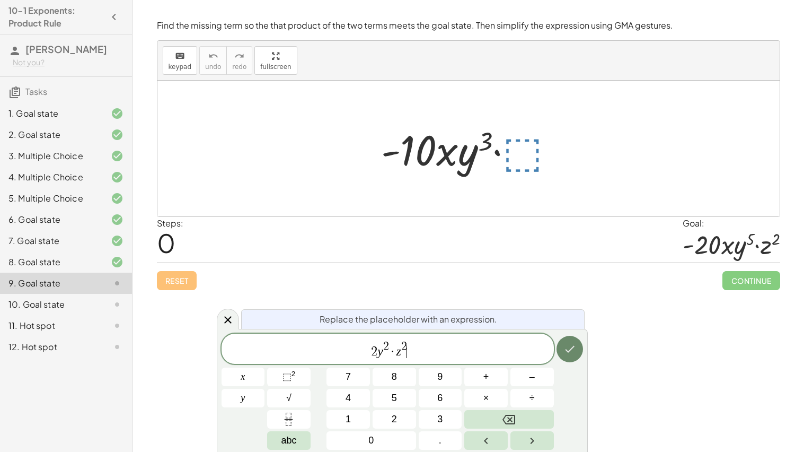
click at [569, 351] on icon "Done" at bounding box center [570, 349] width 10 height 7
click at [297, 381] on button "⬚ 2" at bounding box center [288, 376] width 43 height 19
click at [571, 352] on icon "Done" at bounding box center [570, 348] width 13 height 13
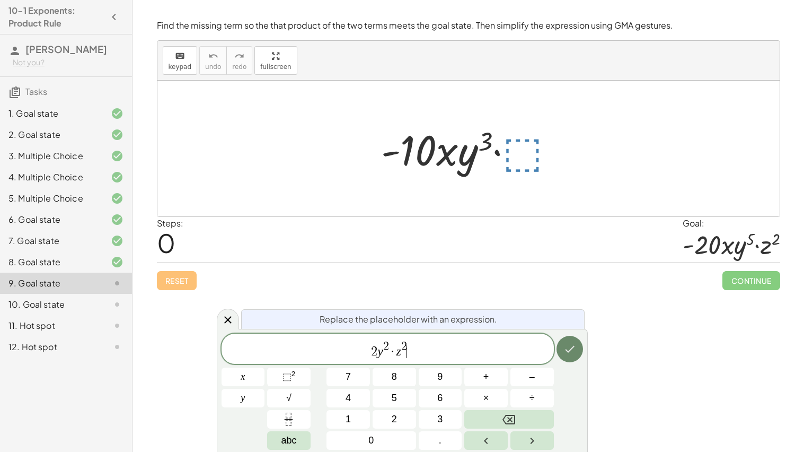
click at [571, 352] on icon "Done" at bounding box center [570, 348] width 13 height 13
click at [8, 265] on div "8. Goal state" at bounding box center [50, 262] width 85 height 13
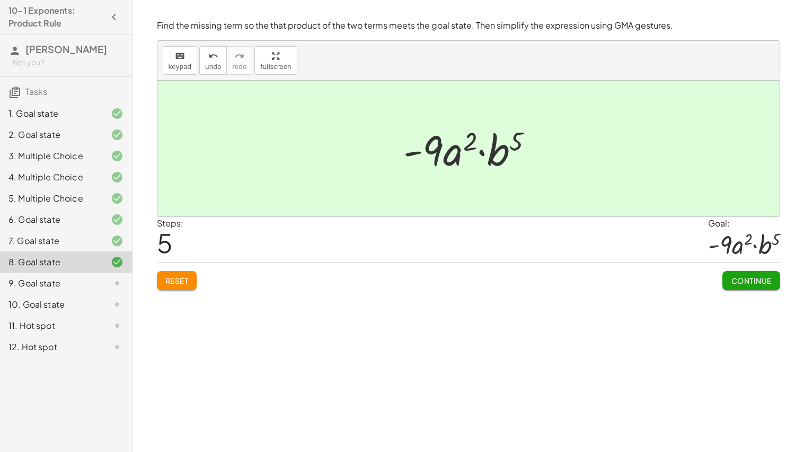
click at [749, 280] on span "Continue" at bounding box center [751, 281] width 40 height 10
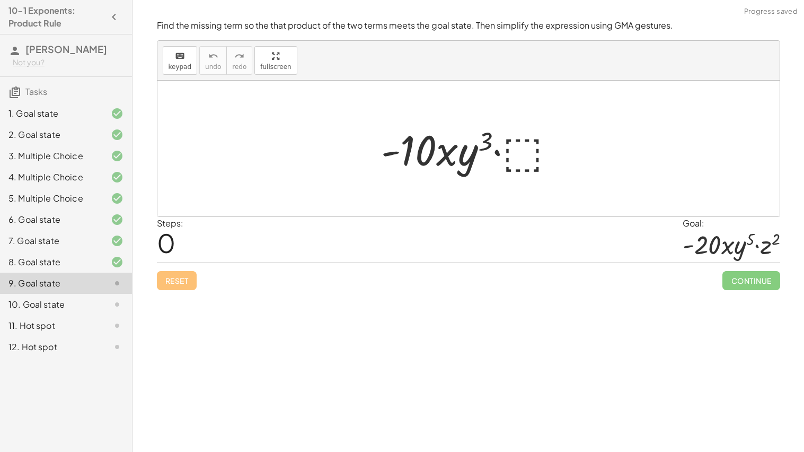
click at [533, 156] on div at bounding box center [472, 148] width 193 height 55
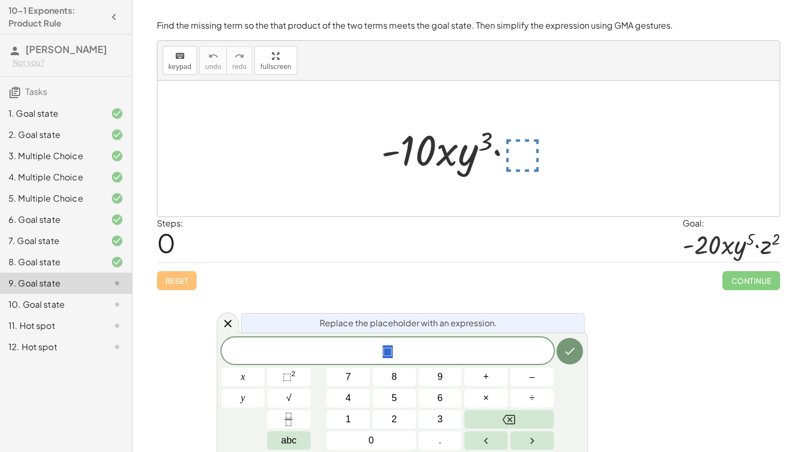
click at [109, 294] on div "8. Goal state" at bounding box center [66, 304] width 132 height 21
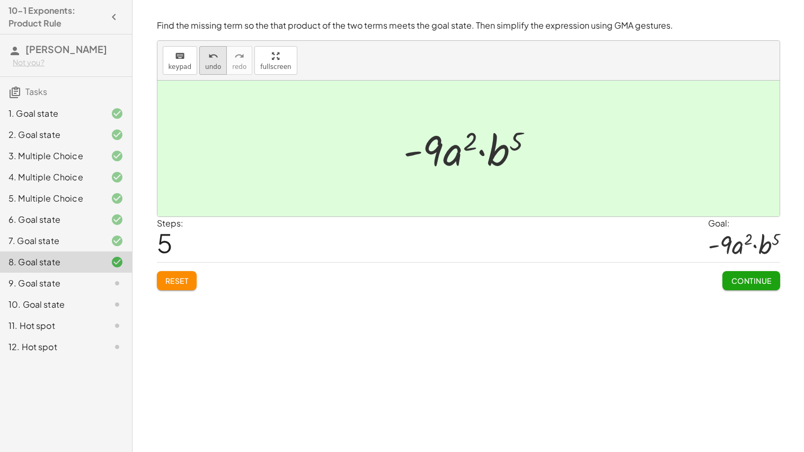
click at [199, 56] on button "undo undo" at bounding box center [213, 60] width 28 height 29
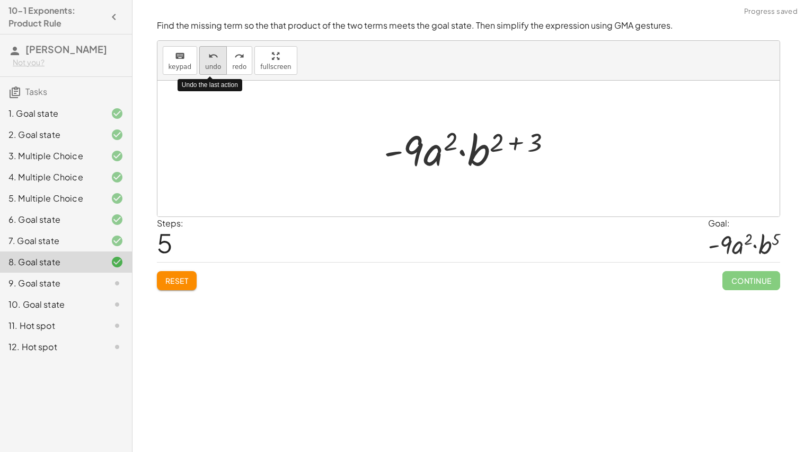
click at [199, 56] on button "undo undo" at bounding box center [213, 60] width 28 height 29
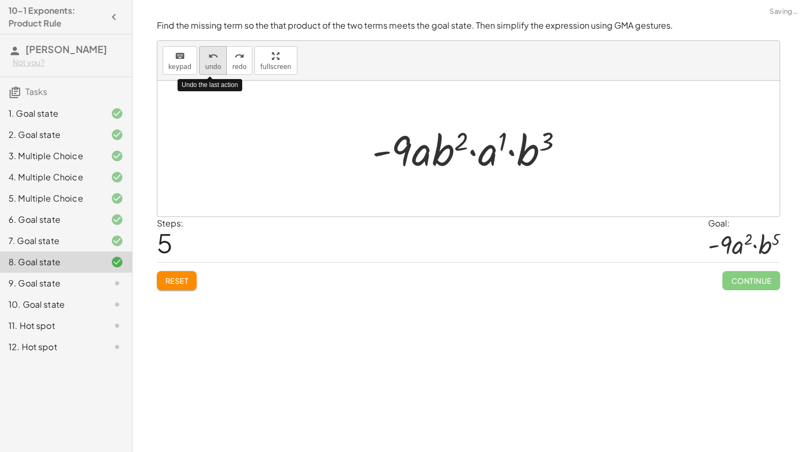
click at [199, 56] on button "undo undo" at bounding box center [213, 60] width 28 height 29
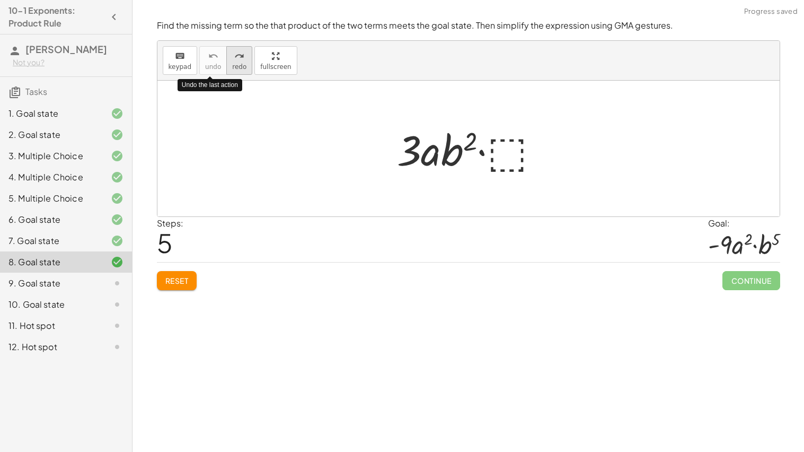
click at [226, 64] on button "redo redo" at bounding box center [239, 60] width 26 height 29
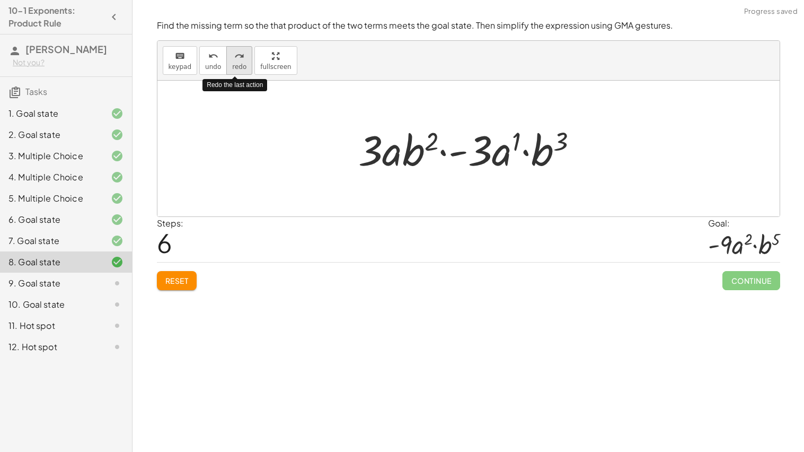
click at [226, 65] on button "redo redo" at bounding box center [239, 60] width 26 height 29
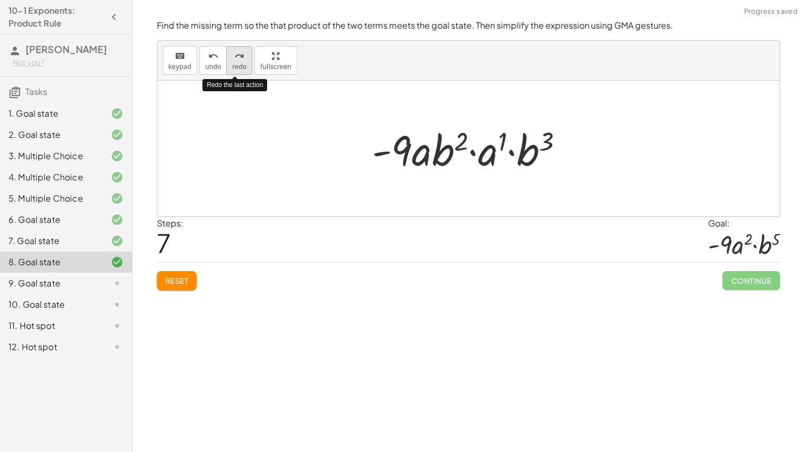
click at [240, 63] on span "redo" at bounding box center [239, 66] width 14 height 7
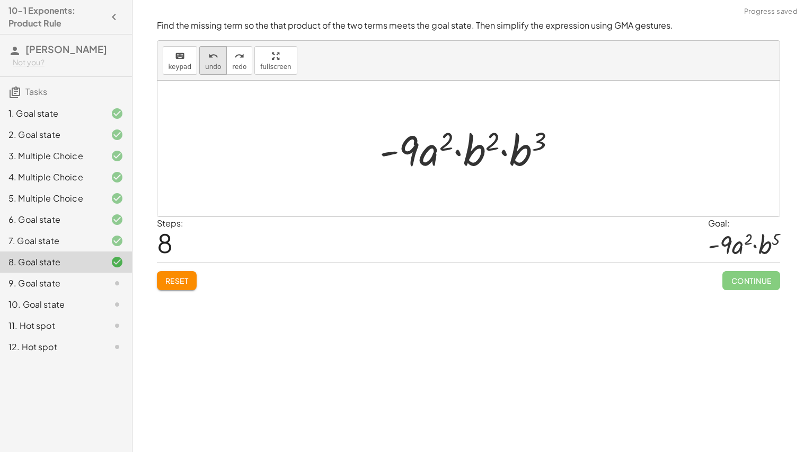
click at [208, 57] on icon "undo" at bounding box center [213, 56] width 10 height 13
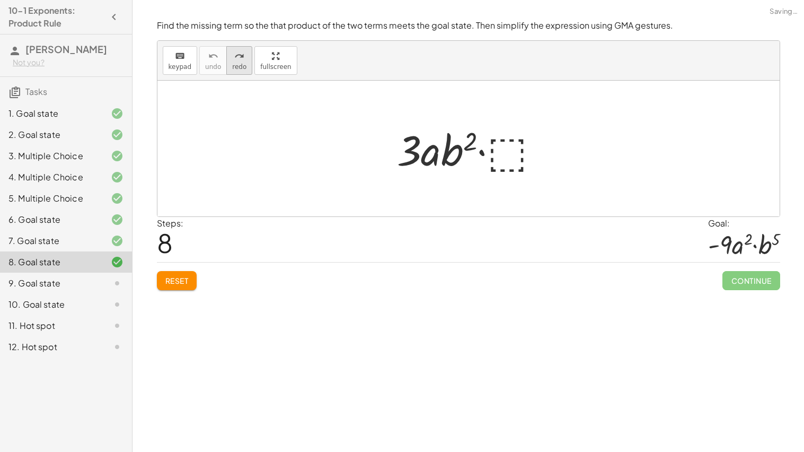
click at [232, 62] on button "redo redo" at bounding box center [239, 60] width 26 height 29
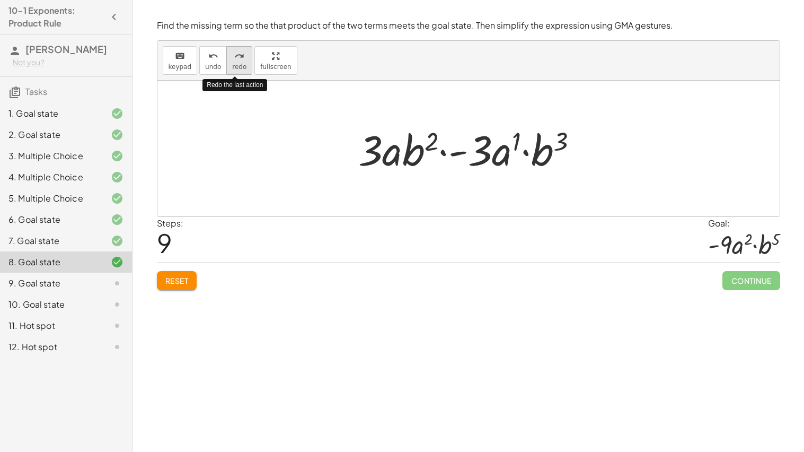
click at [232, 62] on button "redo redo" at bounding box center [239, 60] width 26 height 29
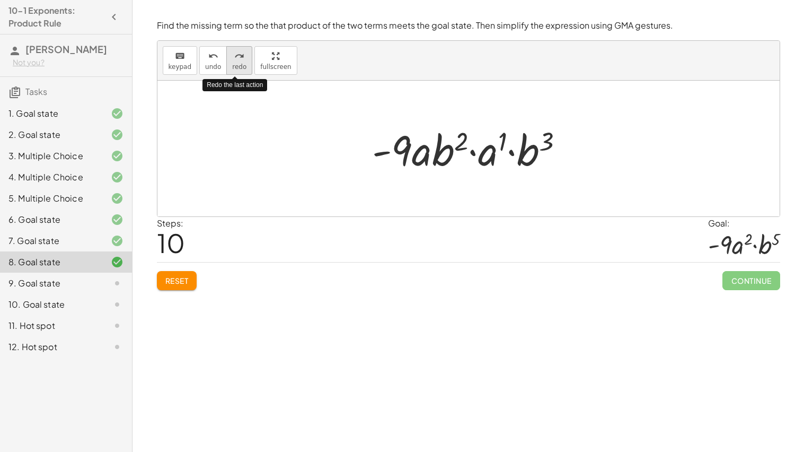
click at [232, 62] on button "redo redo" at bounding box center [239, 60] width 26 height 29
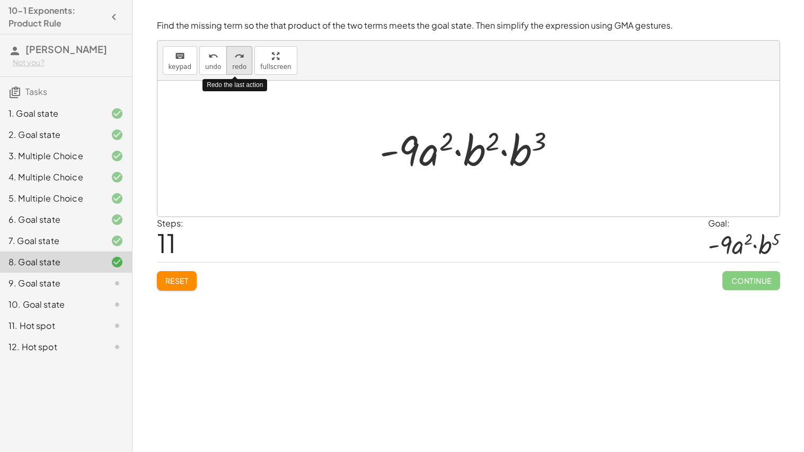
click at [232, 62] on button "redo redo" at bounding box center [239, 60] width 26 height 29
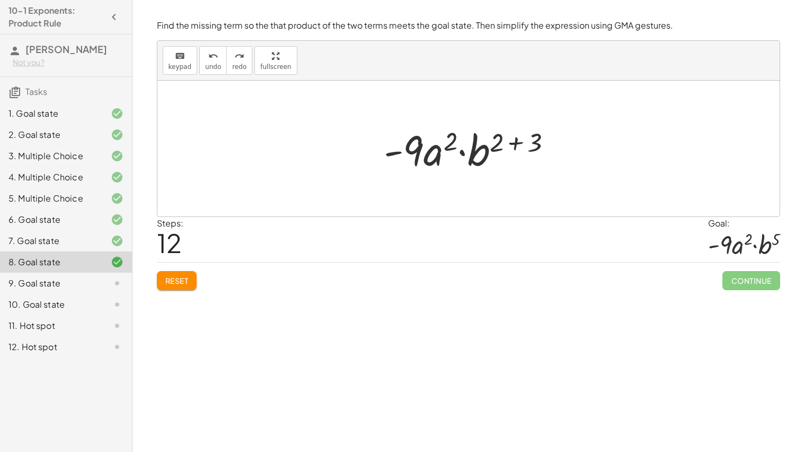
click at [90, 279] on div "9. Goal state" at bounding box center [50, 283] width 85 height 13
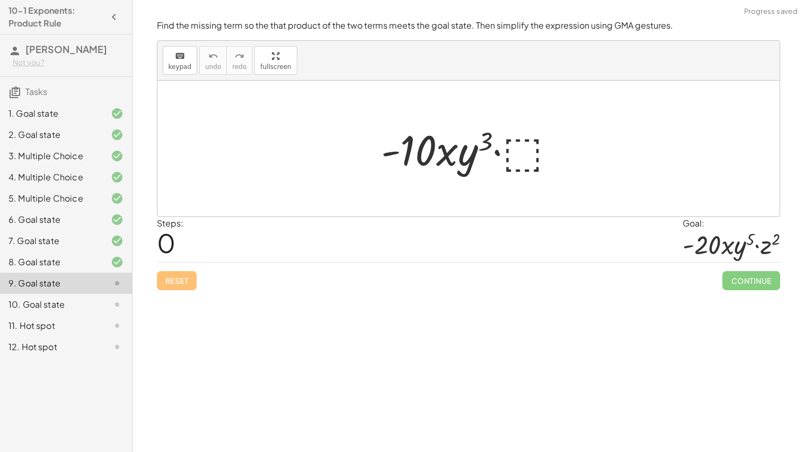
click at [518, 142] on div at bounding box center [472, 148] width 193 height 55
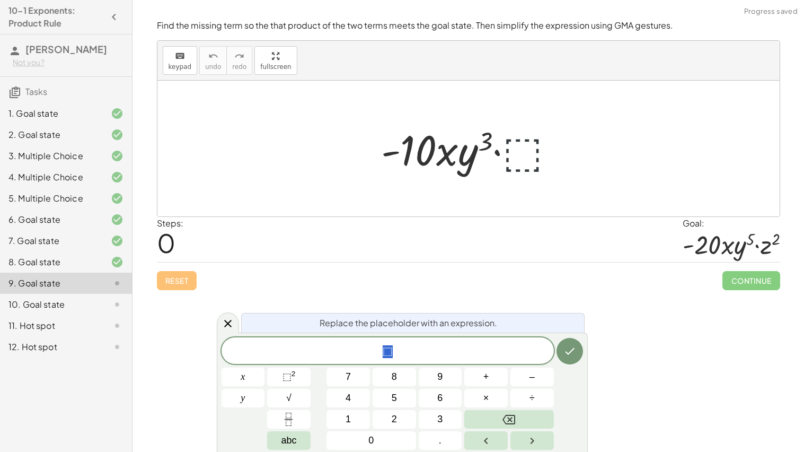
click at [518, 142] on div at bounding box center [472, 148] width 193 height 55
click at [443, 350] on span "⬚" at bounding box center [388, 351] width 332 height 15
click at [297, 376] on button "⬚ 2" at bounding box center [288, 376] width 43 height 19
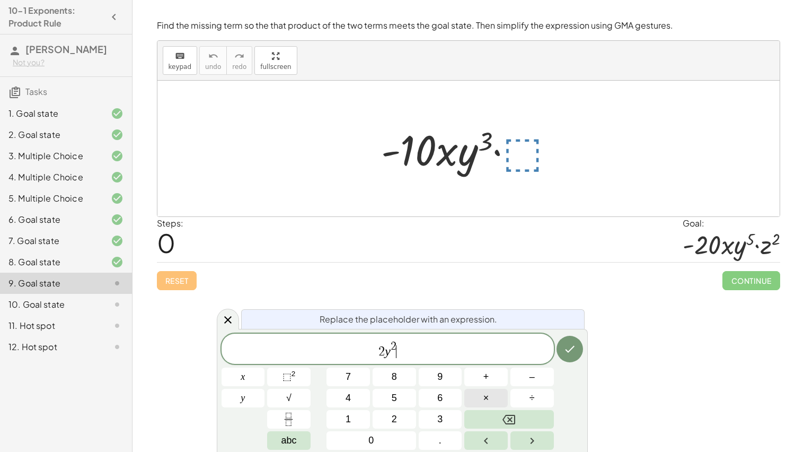
click at [479, 397] on button "×" at bounding box center [485, 398] width 43 height 19
click at [289, 373] on span "⬚" at bounding box center [287, 376] width 9 height 11
click at [576, 346] on button "Done" at bounding box center [570, 349] width 27 height 27
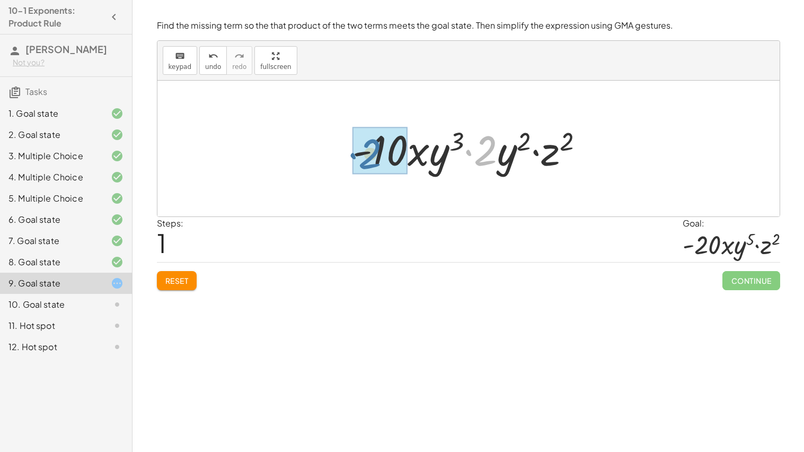
drag, startPoint x: 486, startPoint y: 156, endPoint x: 369, endPoint y: 160, distance: 116.7
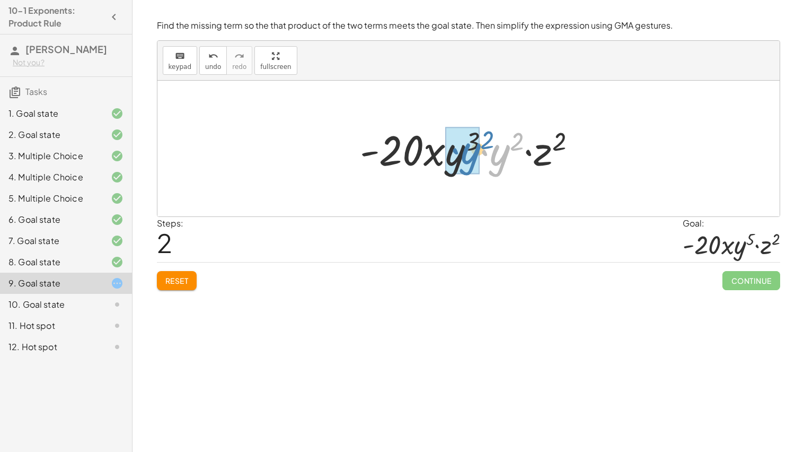
drag, startPoint x: 499, startPoint y: 161, endPoint x: 469, endPoint y: 159, distance: 30.3
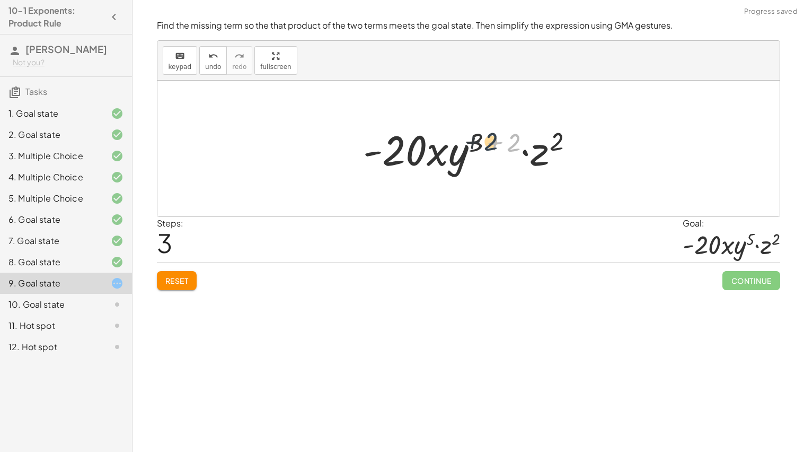
drag, startPoint x: 512, startPoint y: 143, endPoint x: 485, endPoint y: 141, distance: 27.1
click at [485, 141] on div at bounding box center [473, 148] width 230 height 55
drag, startPoint x: 515, startPoint y: 137, endPoint x: 480, endPoint y: 133, distance: 34.7
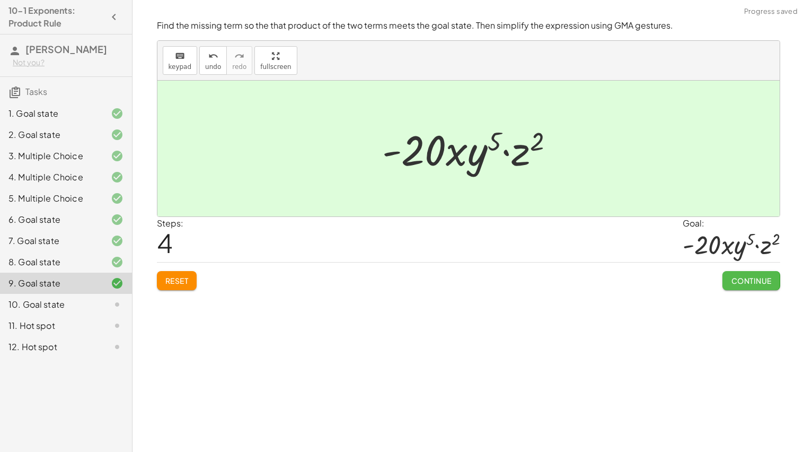
click at [730, 275] on button "Continue" at bounding box center [751, 280] width 57 height 19
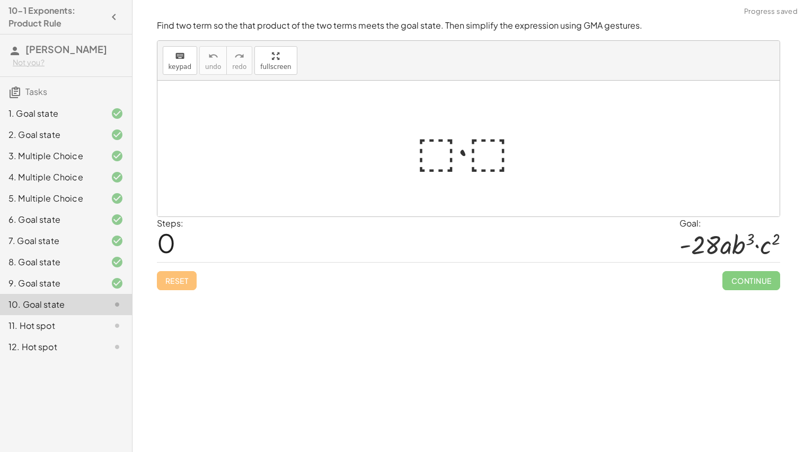
click at [432, 160] on div at bounding box center [473, 148] width 124 height 55
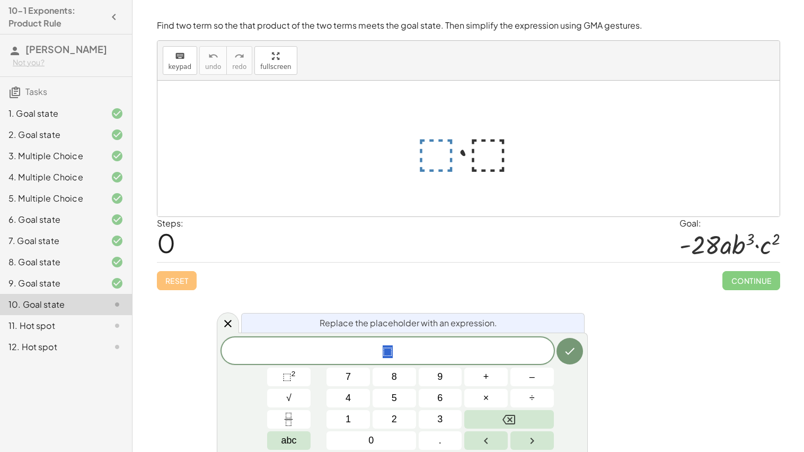
click at [473, 350] on span "⬚" at bounding box center [388, 351] width 332 height 15
click at [302, 379] on button "⬚ 2" at bounding box center [288, 376] width 43 height 19
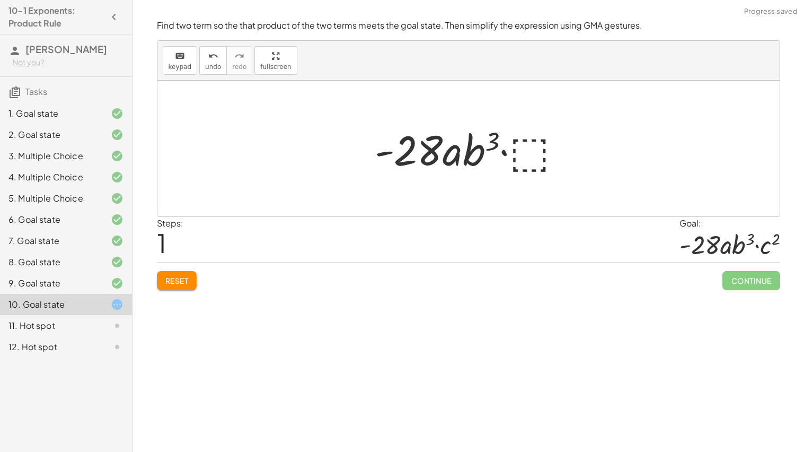
click at [205, 281] on div "Reset Continue" at bounding box center [468, 276] width 623 height 28
click at [146, 279] on div "Simplify. keyboard keypad undo undo redo redo fullscreen · x 4 · x 10 · x · x 4…" at bounding box center [469, 226] width 672 height 452
click at [177, 278] on span "Reset" at bounding box center [176, 281] width 23 height 10
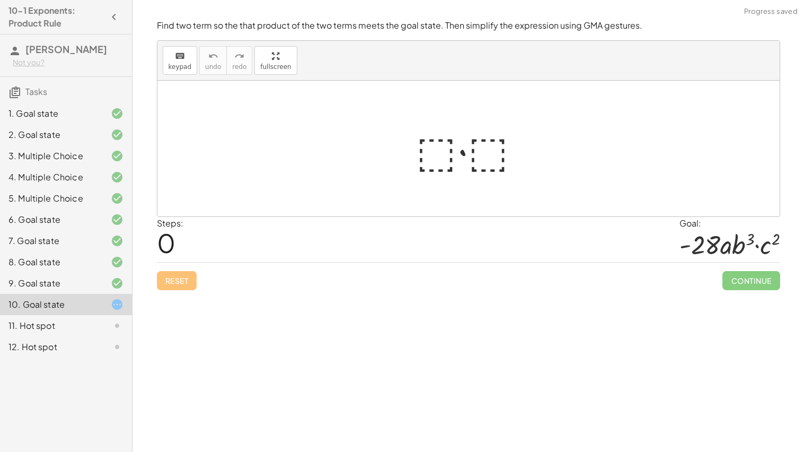
click at [437, 157] on div at bounding box center [473, 148] width 124 height 55
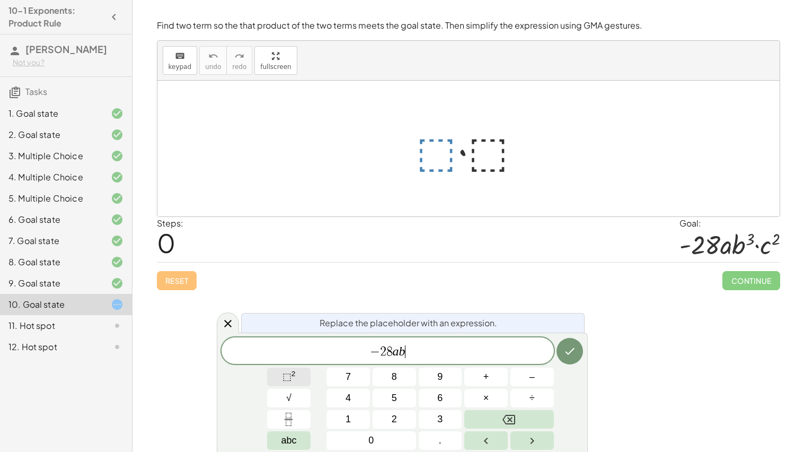
click at [295, 376] on span "⬚ 2" at bounding box center [289, 376] width 13 height 14
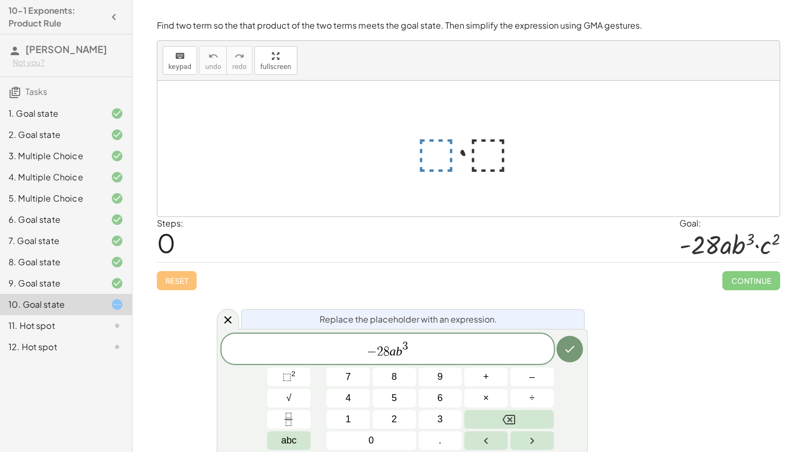
click at [421, 354] on span "− 2 8 a b 3 ​" at bounding box center [388, 349] width 332 height 19
click at [574, 350] on icon "Done" at bounding box center [570, 348] width 13 height 13
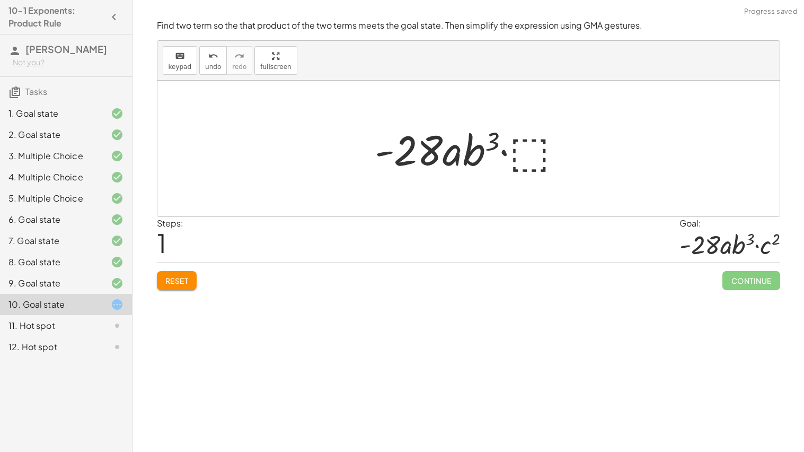
click at [527, 151] on div at bounding box center [472, 148] width 207 height 55
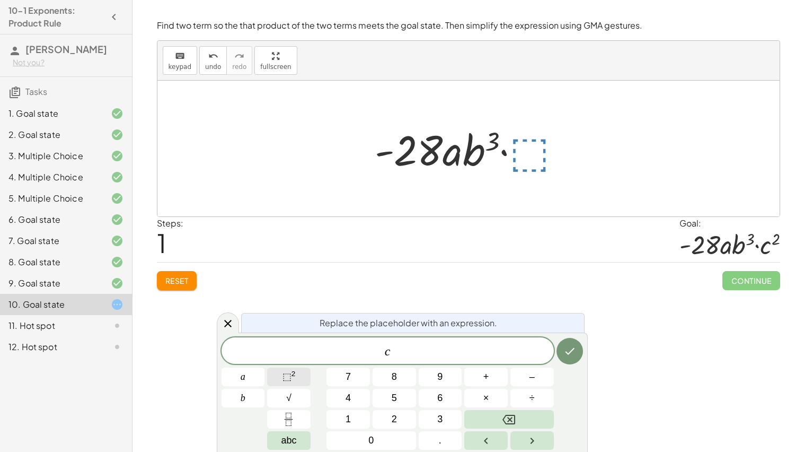
click at [284, 372] on span "⬚" at bounding box center [287, 376] width 9 height 11
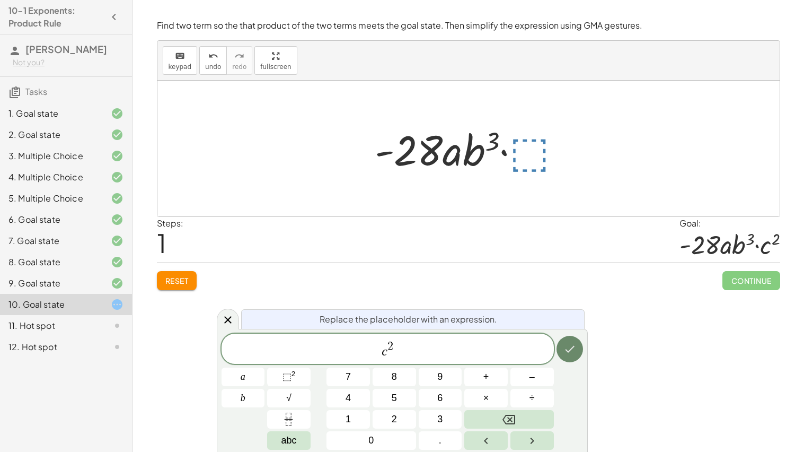
click at [582, 345] on button "Done" at bounding box center [570, 349] width 27 height 27
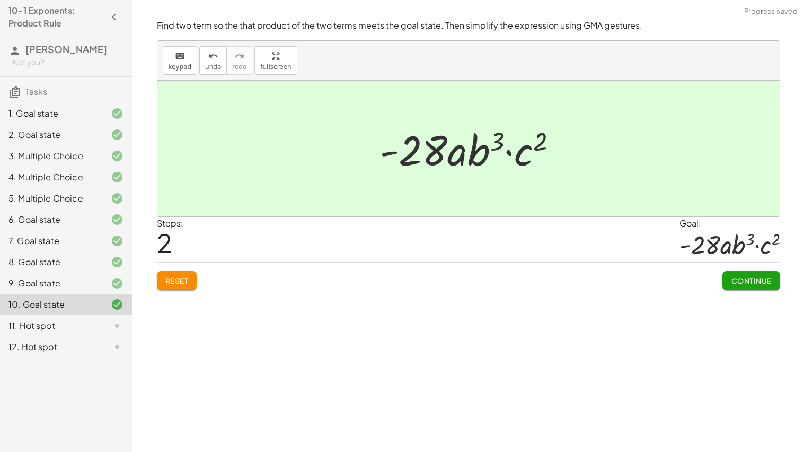
click at [734, 281] on span "Continue" at bounding box center [751, 281] width 40 height 10
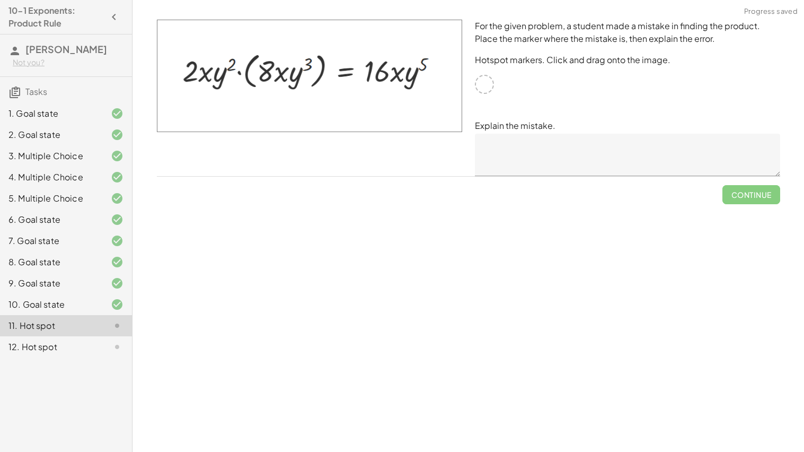
click at [483, 82] on div at bounding box center [484, 84] width 19 height 19
click at [548, 164] on textarea at bounding box center [627, 155] width 305 height 42
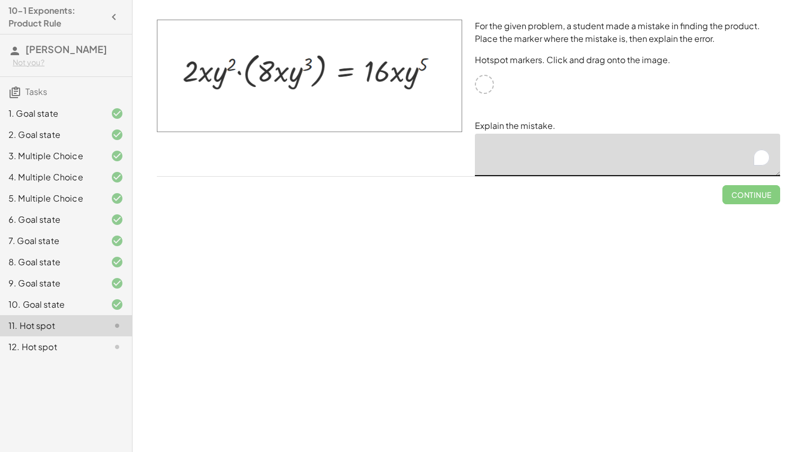
click at [488, 86] on div at bounding box center [484, 84] width 19 height 19
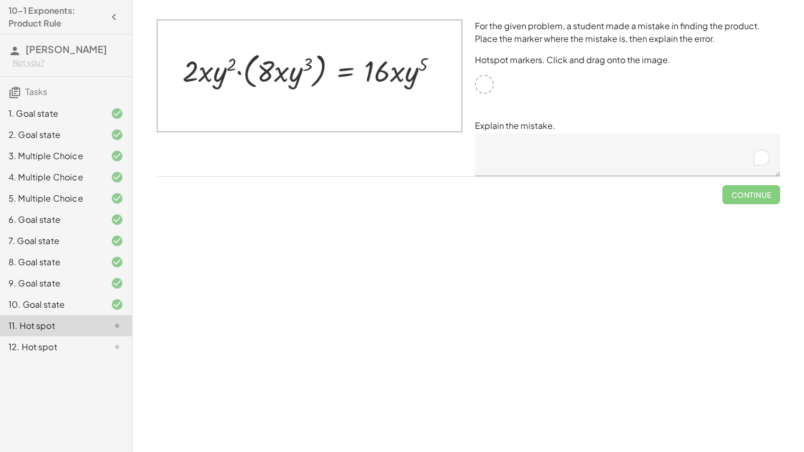
click at [484, 84] on div at bounding box center [484, 84] width 19 height 19
click at [536, 152] on textarea "To enrich screen reader interactions, please activate Accessibility in Grammarl…" at bounding box center [627, 155] width 305 height 42
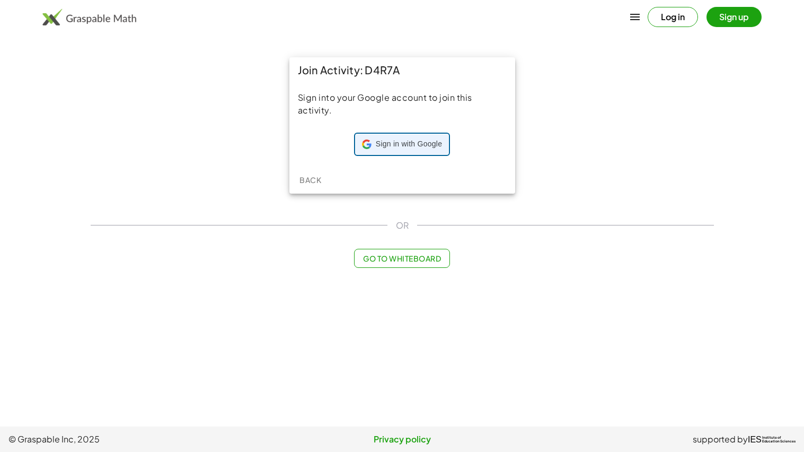
click at [401, 143] on span "Sign in with Google" at bounding box center [409, 144] width 66 height 11
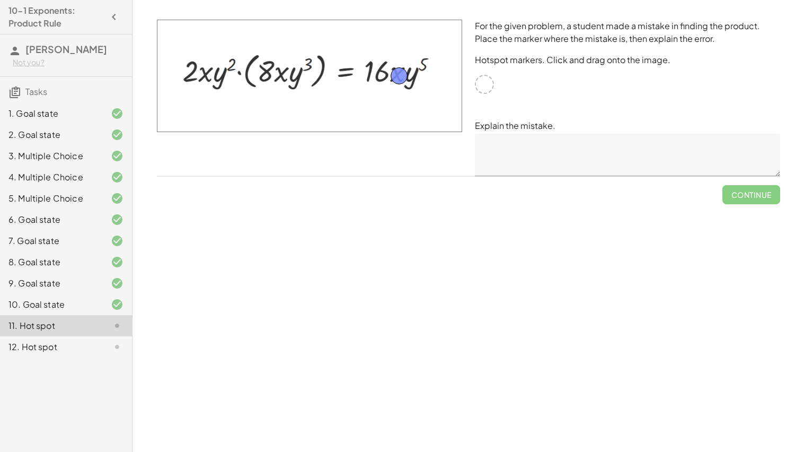
drag, startPoint x: 487, startPoint y: 81, endPoint x: 401, endPoint y: 72, distance: 85.8
click at [513, 145] on textarea at bounding box center [627, 155] width 305 height 42
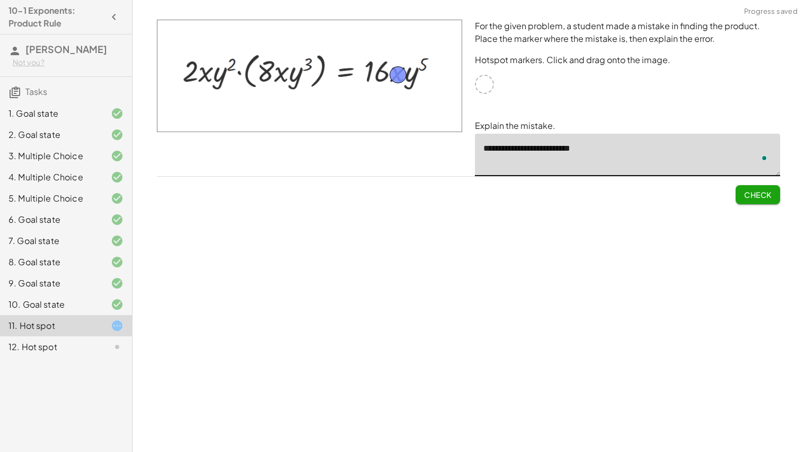
click at [754, 192] on span "Check" at bounding box center [758, 195] width 28 height 10
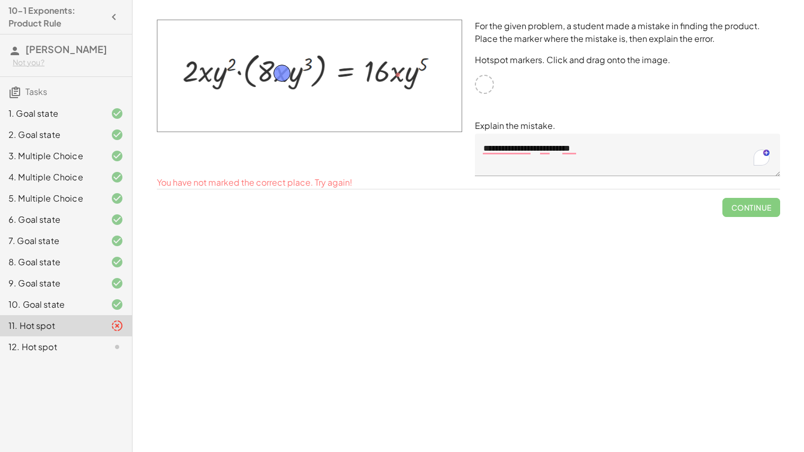
drag, startPoint x: 403, startPoint y: 76, endPoint x: 287, endPoint y: 75, distance: 115.6
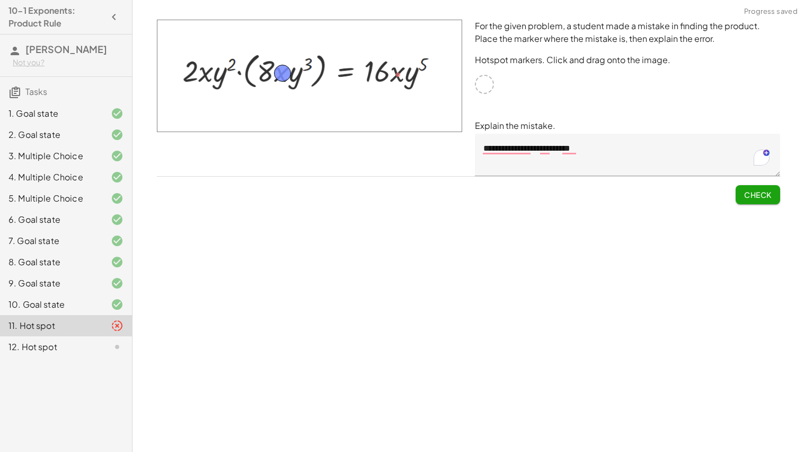
click at [770, 195] on span "Check" at bounding box center [758, 195] width 28 height 10
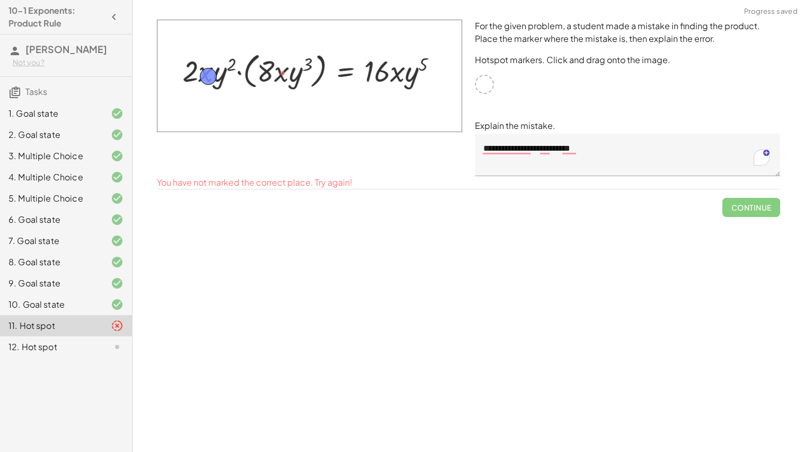
drag, startPoint x: 287, startPoint y: 69, endPoint x: 212, endPoint y: 71, distance: 74.8
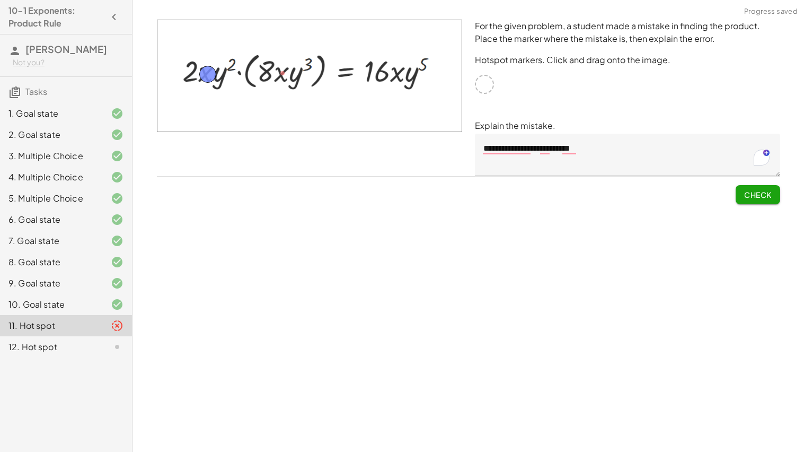
click at [772, 190] on button "Check" at bounding box center [758, 194] width 45 height 19
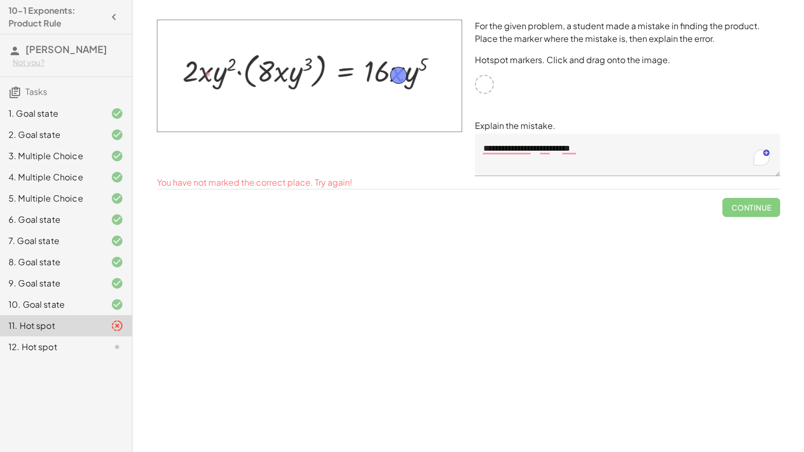
drag, startPoint x: 206, startPoint y: 74, endPoint x: 397, endPoint y: 75, distance: 190.8
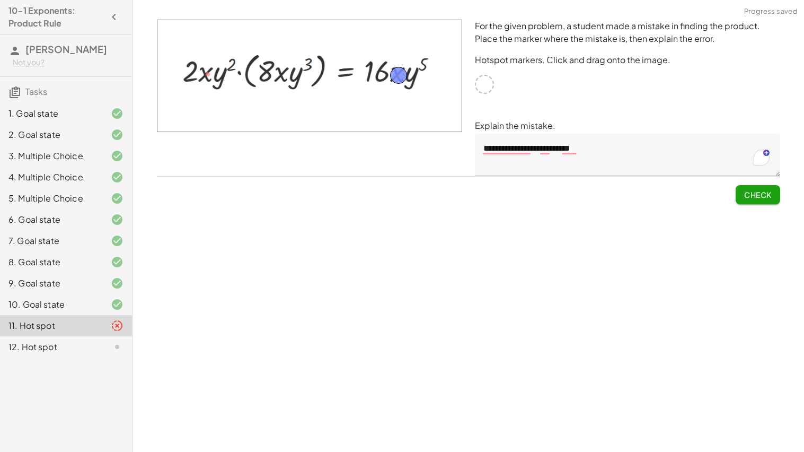
click at [738, 196] on button "Check" at bounding box center [758, 194] width 45 height 19
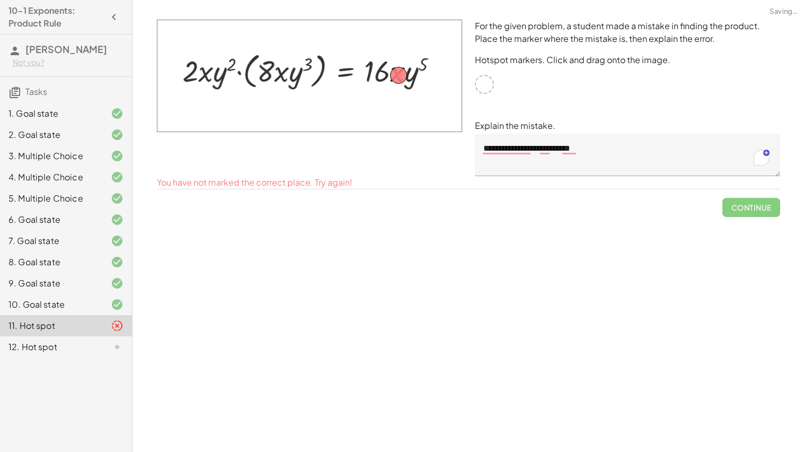
click at [639, 152] on textarea "**********" at bounding box center [627, 155] width 305 height 42
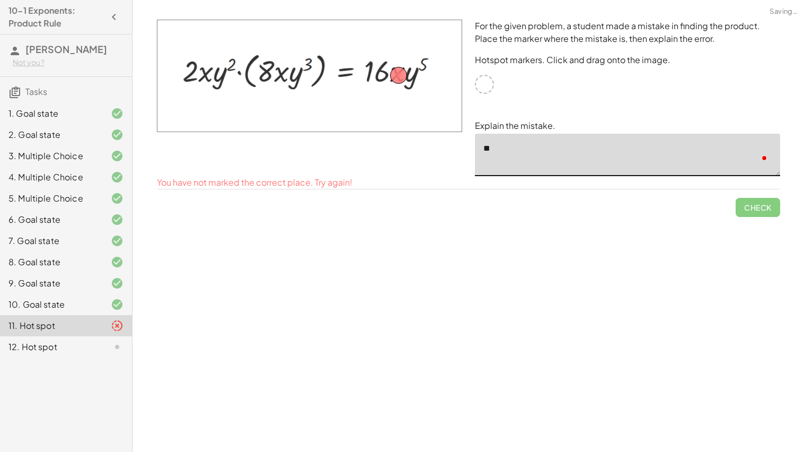
type textarea "*"
click at [50, 261] on div "8. Goal state" at bounding box center [50, 262] width 85 height 13
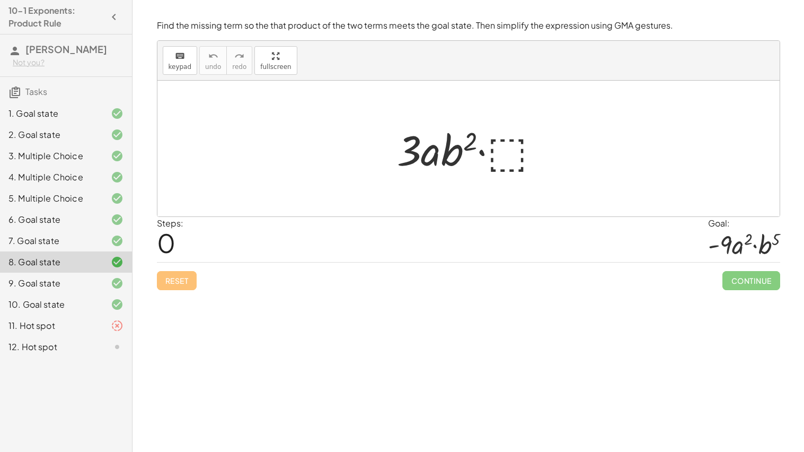
click at [507, 140] on div at bounding box center [473, 148] width 162 height 55
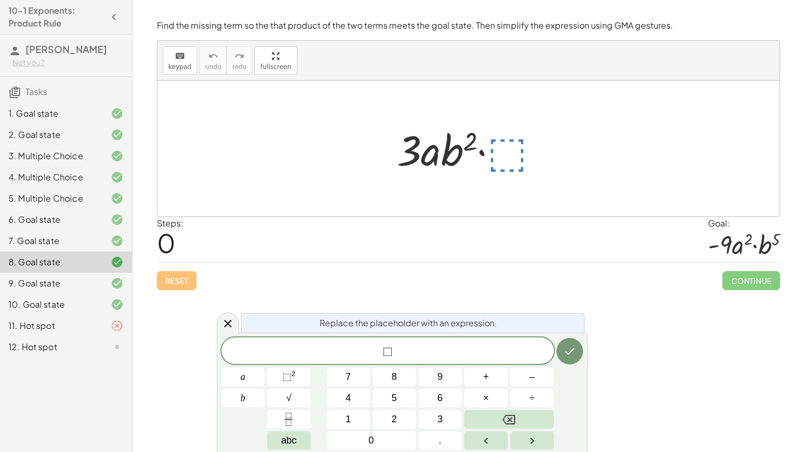
click at [105, 327] on div at bounding box center [109, 325] width 30 height 13
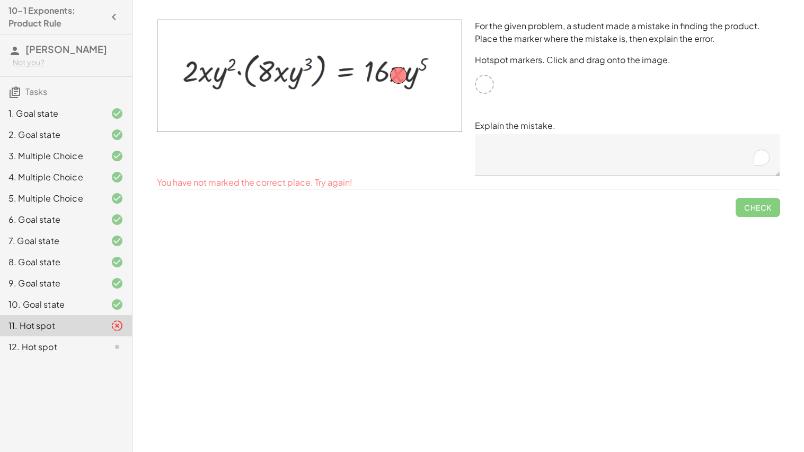
click at [59, 336] on div "10. Goal state" at bounding box center [66, 346] width 132 height 21
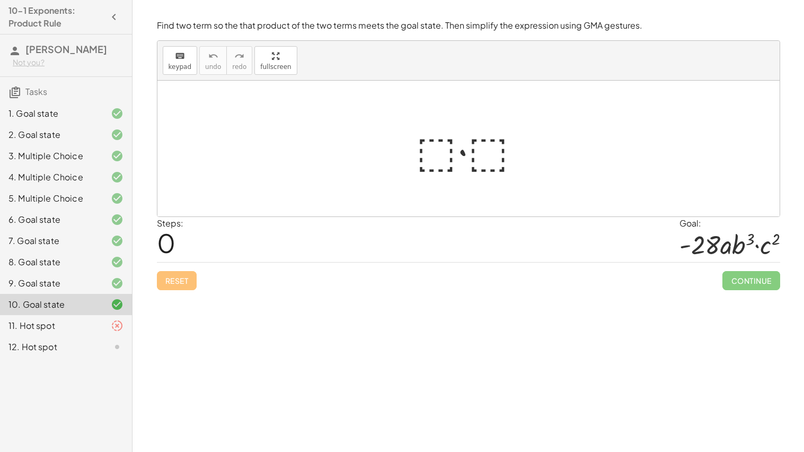
click at [107, 319] on div "11. Hot spot" at bounding box center [66, 325] width 132 height 21
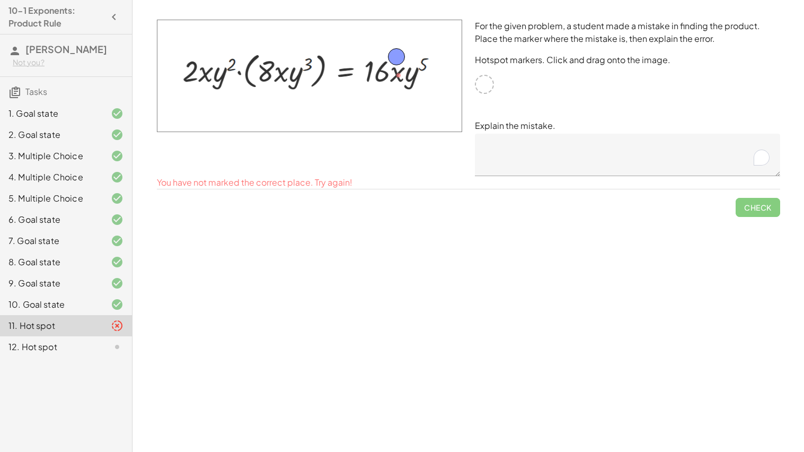
drag, startPoint x: 395, startPoint y: 75, endPoint x: 393, endPoint y: 56, distance: 18.7
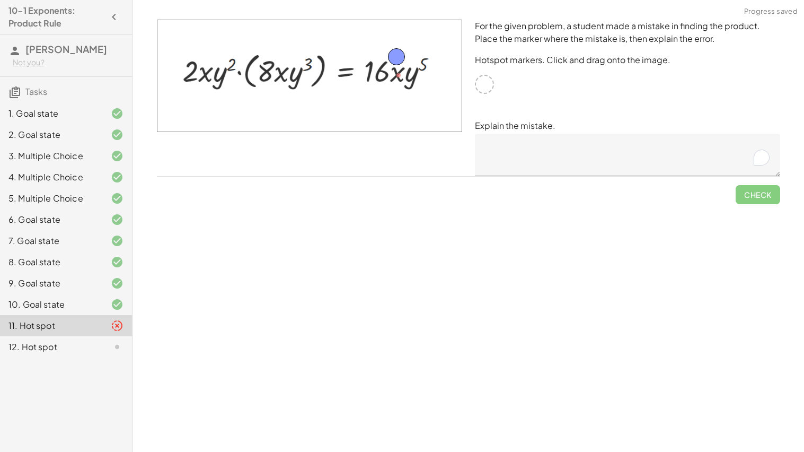
click at [518, 153] on textarea "To enrich screen reader interactions, please activate Accessibility in Grammarl…" at bounding box center [627, 155] width 305 height 42
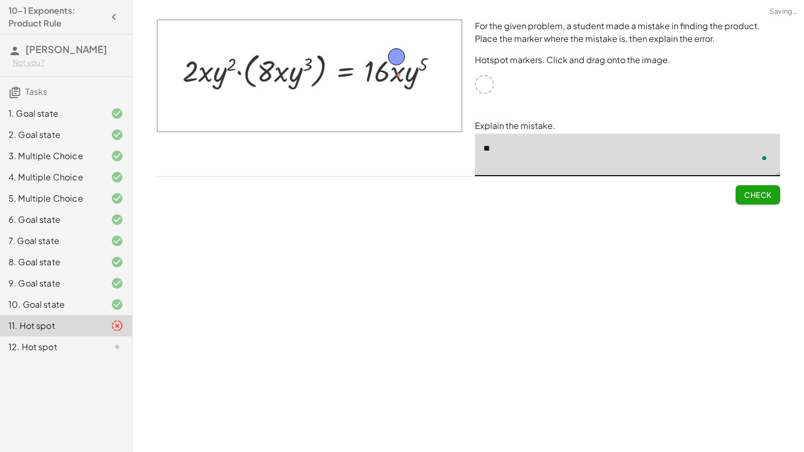
type textarea "*"
type textarea "**********"
click at [749, 195] on span "Check" at bounding box center [758, 195] width 28 height 10
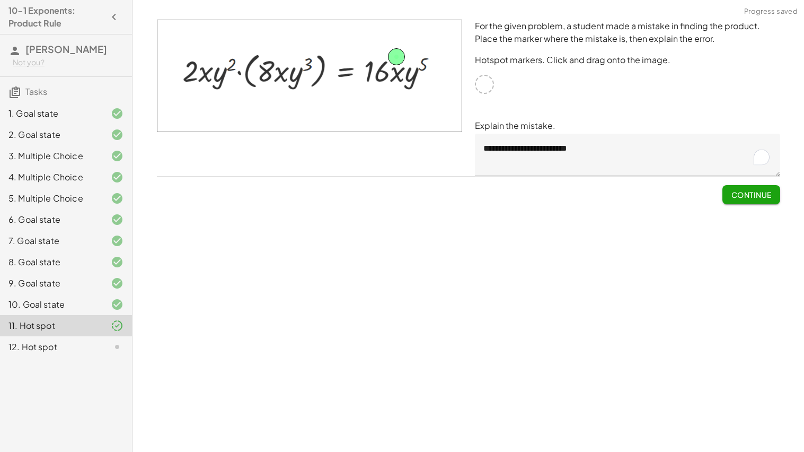
click at [756, 191] on span "Continue" at bounding box center [751, 195] width 40 height 10
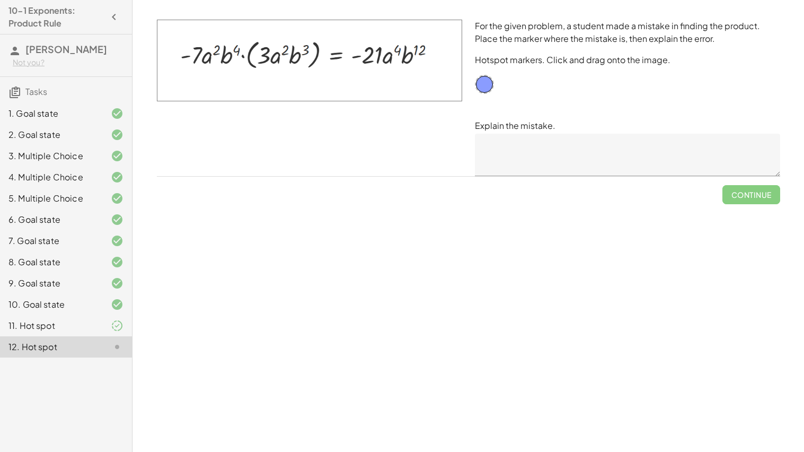
click at [91, 320] on div "11. Hot spot" at bounding box center [50, 325] width 85 height 13
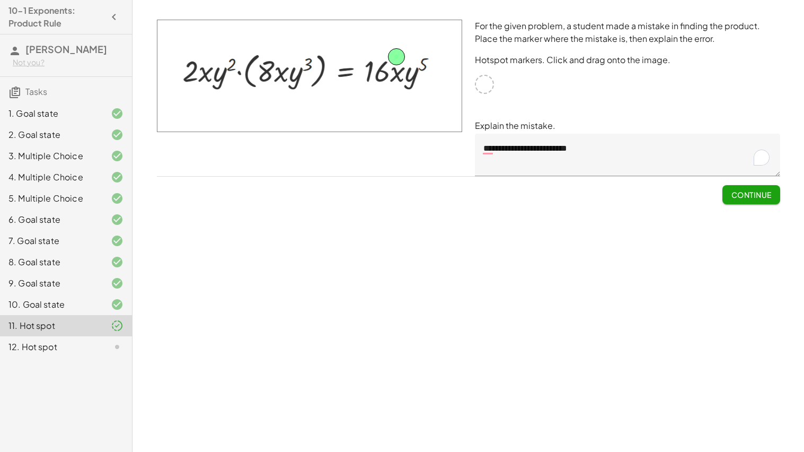
click at [86, 345] on div "12. Hot spot" at bounding box center [50, 346] width 85 height 13
